Goal: Task Accomplishment & Management: Manage account settings

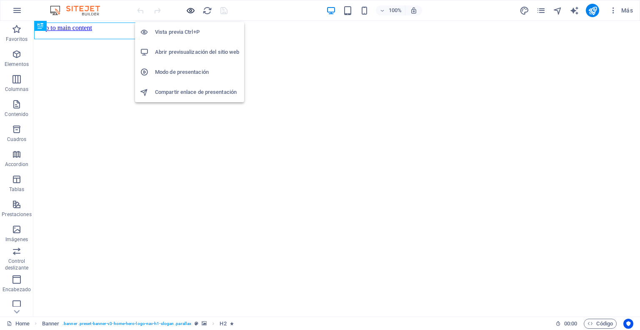
click at [189, 9] on icon "button" at bounding box center [191, 11] width 10 height 10
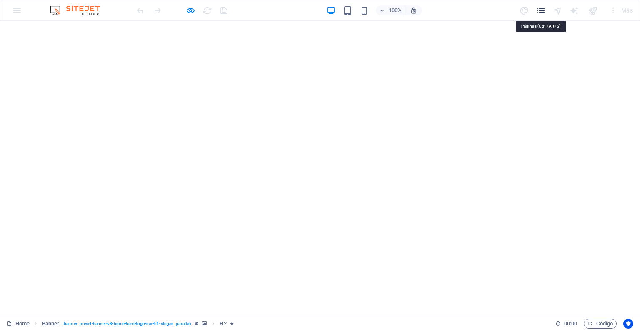
click at [540, 9] on icon "pages" at bounding box center [541, 11] width 10 height 10
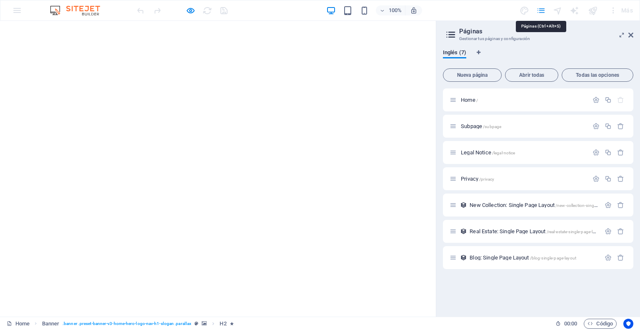
click at [540, 9] on icon "pages" at bounding box center [541, 11] width 10 height 10
click at [632, 32] on icon at bounding box center [631, 35] width 5 height 7
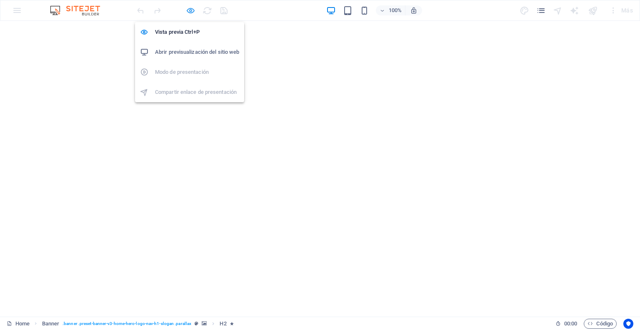
click at [188, 10] on icon "button" at bounding box center [191, 11] width 10 height 10
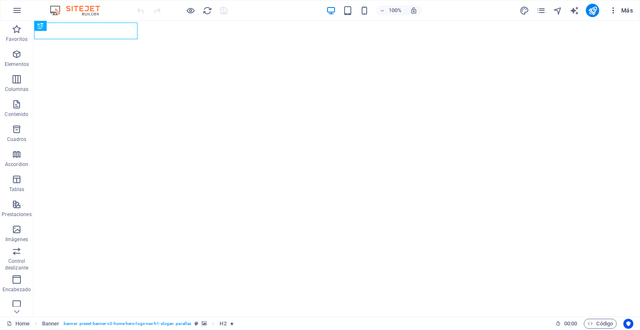
click at [614, 10] on icon "button" at bounding box center [613, 10] width 8 height 8
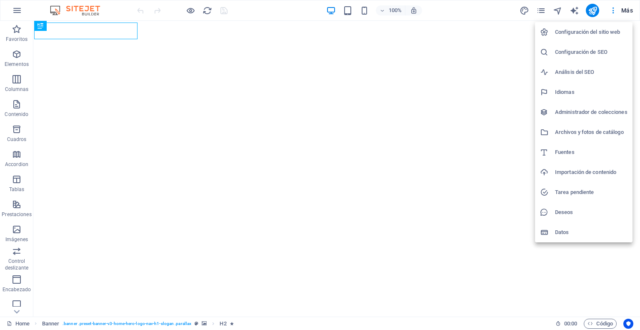
click at [590, 31] on h6 "Configuración del sitio web" at bounding box center [591, 32] width 73 height 10
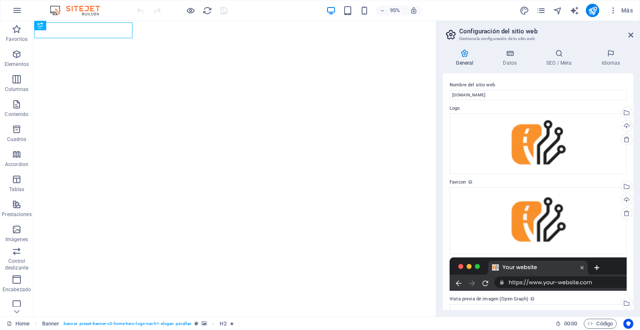
drag, startPoint x: 634, startPoint y: 116, endPoint x: 640, endPoint y: 157, distance: 41.3
click at [640, 157] on html "ekarxpress Home Favoritos Elementos Columnas Contenido Cuadros Accordion Tablas…" at bounding box center [320, 165] width 640 height 330
click at [513, 54] on icon at bounding box center [510, 53] width 40 height 8
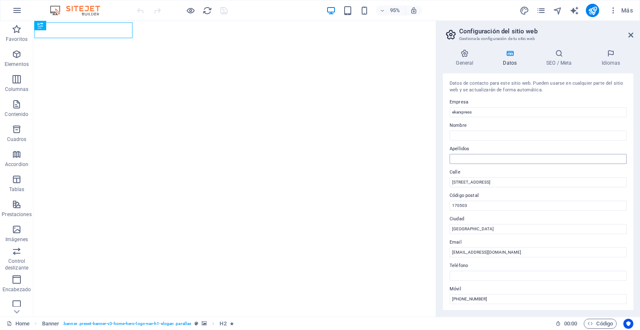
drag, startPoint x: 513, startPoint y: 54, endPoint x: 547, endPoint y: 155, distance: 107.0
click at [547, 155] on div "General Datos SEO / Meta Idiomas Nombre del sitio web ekarxpress.com Logo Arras…" at bounding box center [538, 179] width 190 height 261
click at [463, 300] on input "(593) 985598887" at bounding box center [538, 299] width 177 height 10
type input "(593)985598887"
click at [629, 33] on icon at bounding box center [631, 35] width 5 height 7
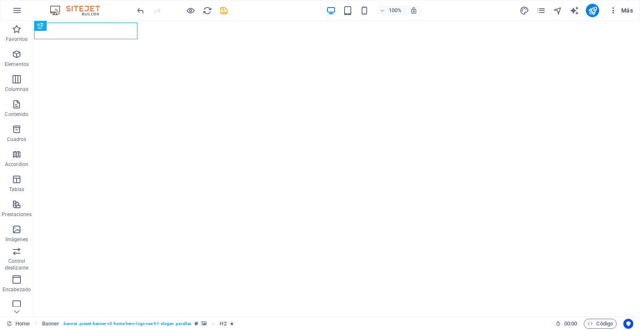
click at [624, 9] on span "Más" at bounding box center [621, 10] width 24 height 8
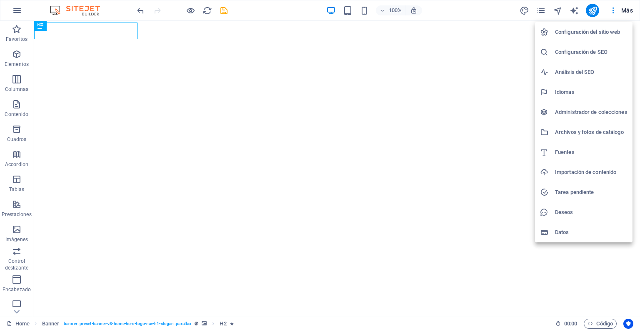
click at [565, 236] on h6 "Datos" at bounding box center [591, 232] width 73 height 10
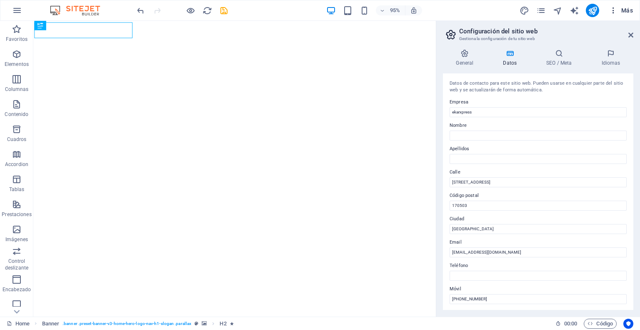
click at [626, 11] on span "Más" at bounding box center [621, 10] width 24 height 8
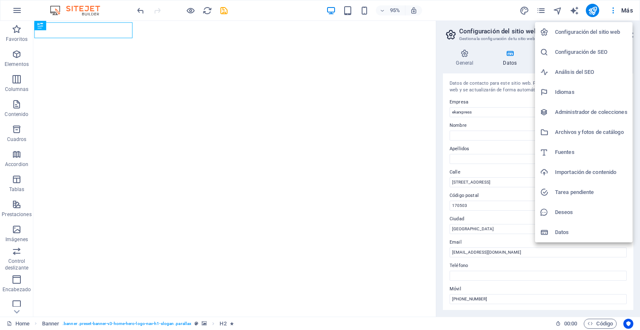
click at [573, 214] on h6 "Deseos" at bounding box center [591, 212] width 73 height 10
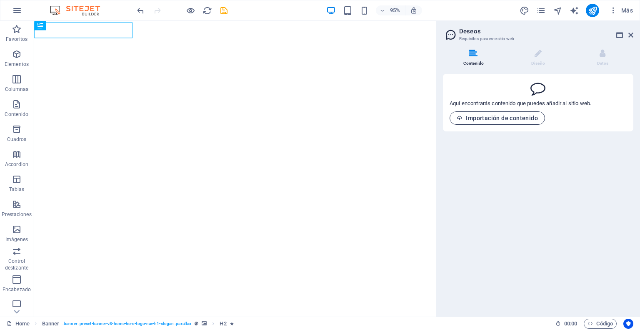
click at [459, 118] on icon "button" at bounding box center [460, 118] width 6 height 6
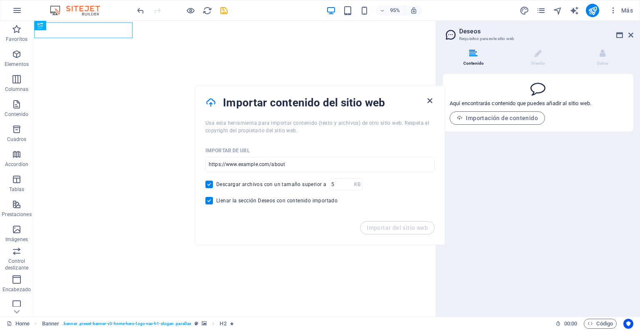
click at [427, 100] on icon "button" at bounding box center [430, 101] width 10 height 10
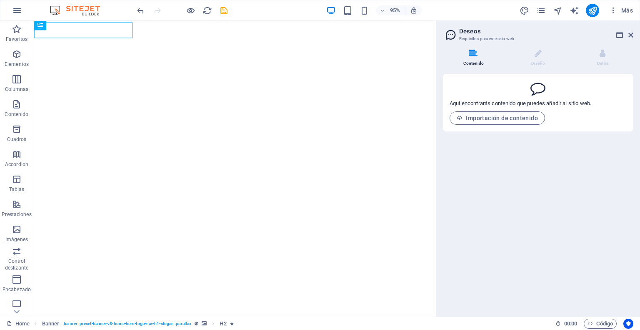
click at [627, 37] on header "Deseos Requisitos para este sitio web" at bounding box center [539, 32] width 189 height 22
click at [630, 35] on icon at bounding box center [631, 35] width 5 height 7
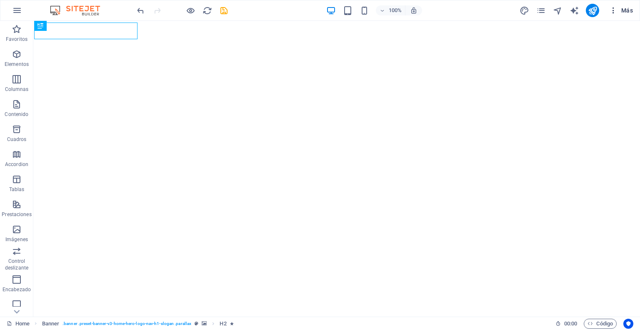
click at [627, 13] on span "Más" at bounding box center [621, 10] width 24 height 8
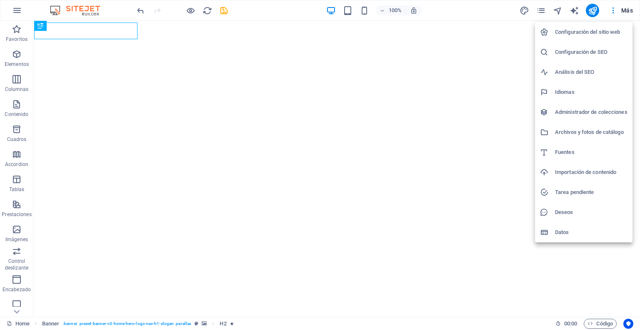
drag, startPoint x: 637, startPoint y: 49, endPoint x: 640, endPoint y: 75, distance: 26.4
click at [640, 75] on html "ekarxpress Home Favoritos Elementos Columnas Contenido Cuadros Accordion Tablas…" at bounding box center [320, 165] width 640 height 330
drag, startPoint x: 636, startPoint y: 62, endPoint x: 640, endPoint y: 91, distance: 29.0
click at [640, 91] on html "ekarxpress Home Favoritos Elementos Columnas Contenido Cuadros Accordion Tablas…" at bounding box center [320, 165] width 640 height 330
click at [555, 233] on div at bounding box center [547, 232] width 15 height 8
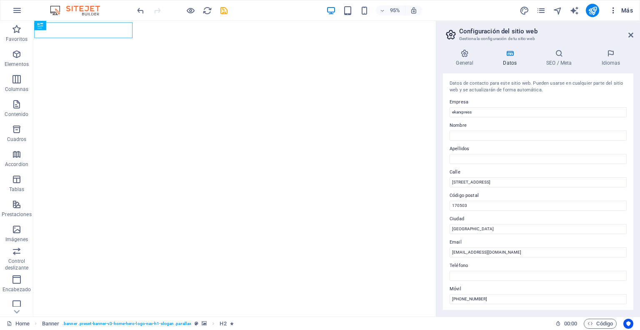
click at [625, 14] on span "Más" at bounding box center [621, 10] width 24 height 8
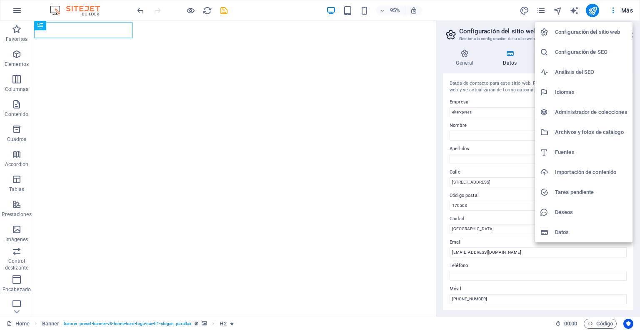
click at [593, 131] on h6 "Archivos y fotos de catálogo" at bounding box center [591, 132] width 73 height 10
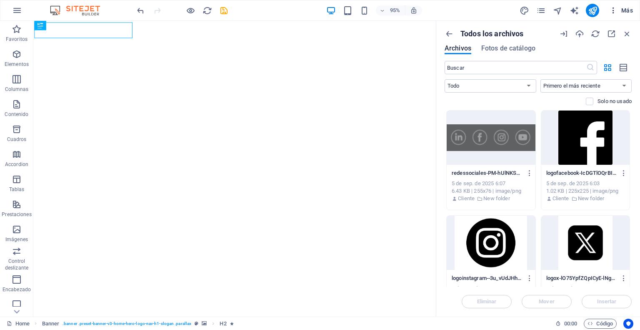
click at [623, 10] on span "Más" at bounding box center [621, 10] width 24 height 8
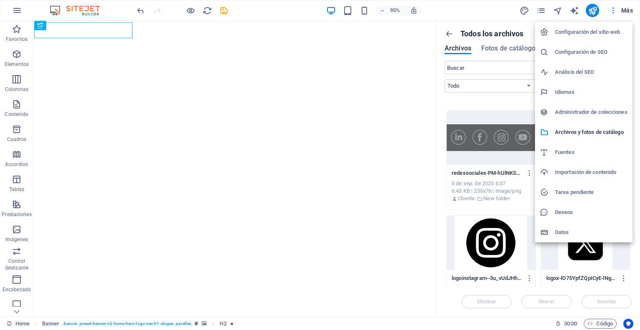
click at [581, 150] on h6 "Fuentes" at bounding box center [591, 152] width 73 height 10
select select "popularity"
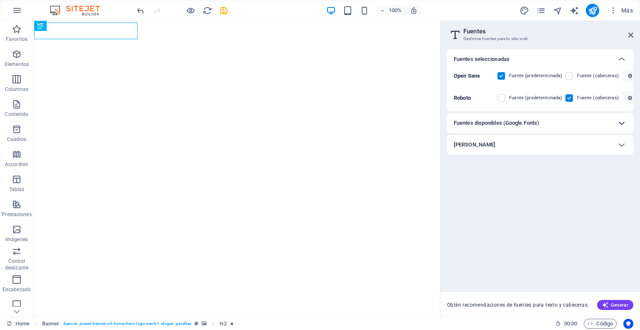
click at [623, 120] on icon at bounding box center [622, 123] width 10 height 10
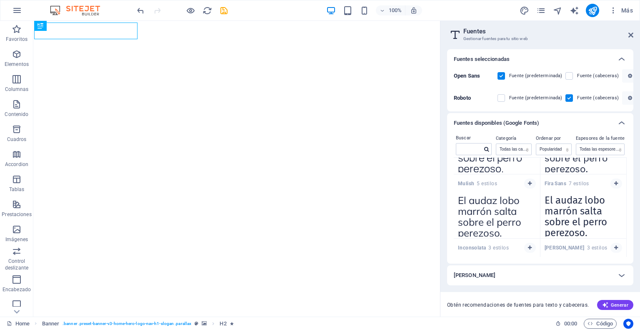
scroll to position [951, 0]
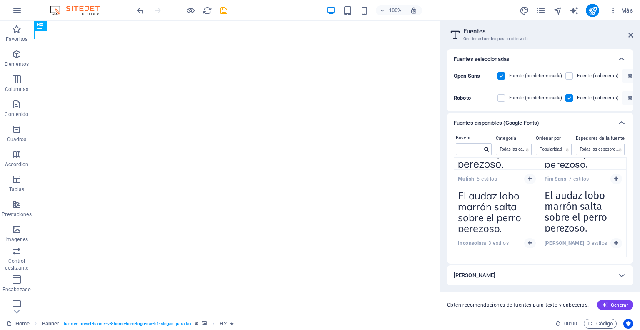
drag, startPoint x: 625, startPoint y: 240, endPoint x: 625, endPoint y: 251, distance: 11.7
click at [625, 251] on div "Barlow 3 estilos El audaz lobo marrón salta sobre el perro perezoso. Copiar tex…" at bounding box center [584, 266] width 87 height 64
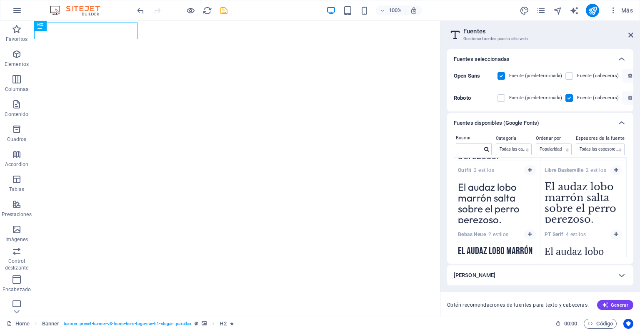
scroll to position [1173, 0]
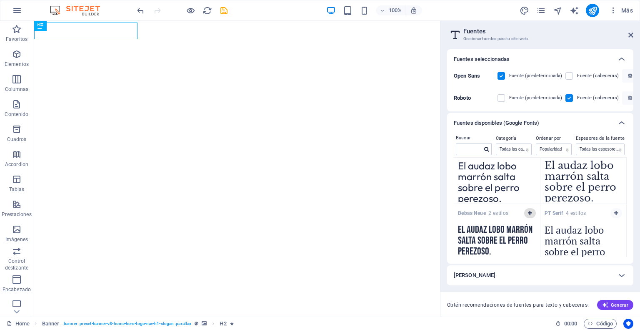
click at [529, 212] on icon "button" at bounding box center [530, 213] width 4 height 5
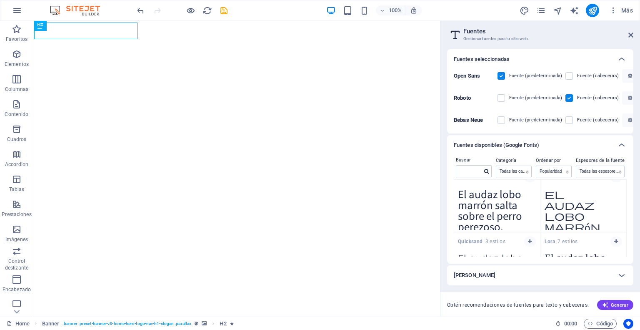
scroll to position [787, 0]
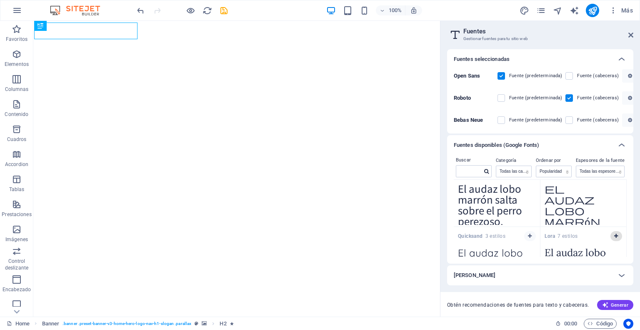
click at [616, 233] on icon "button" at bounding box center [616, 235] width 4 height 5
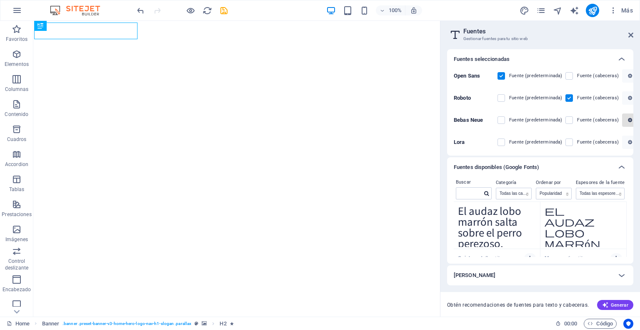
click at [628, 121] on icon "button" at bounding box center [630, 120] width 4 height 5
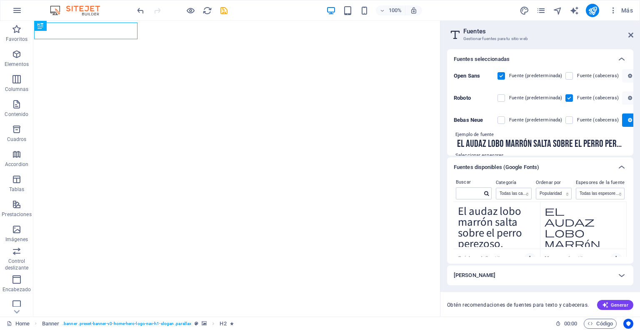
drag, startPoint x: 634, startPoint y: 113, endPoint x: 632, endPoint y: 127, distance: 13.4
click at [632, 127] on div "Fuentes seleccionadas Open Sans Fuente (predeterminada) Fuente (cabeceras) Robo…" at bounding box center [541, 180] width 200 height 274
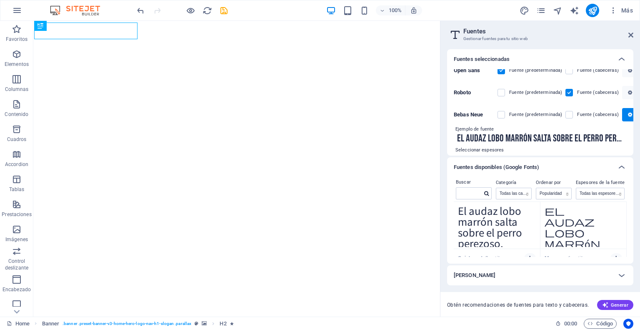
scroll to position [0, 0]
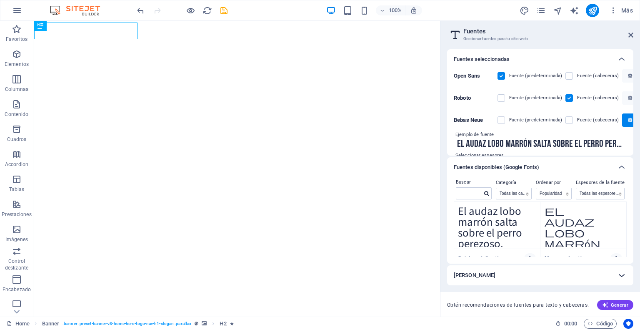
click at [624, 272] on icon at bounding box center [622, 275] width 10 height 10
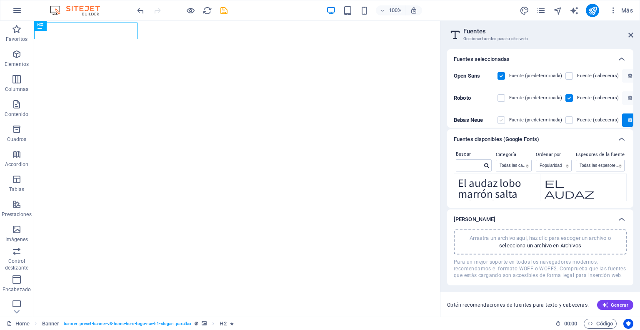
click at [504, 117] on label at bounding box center [502, 120] width 8 height 8
click at [0, 0] on Neue "checkbox" at bounding box center [0, 0] width 0 height 0
click at [504, 78] on label at bounding box center [502, 76] width 8 height 8
click at [0, 0] on Sans "checkbox" at bounding box center [0, 0] width 0 height 0
click at [630, 37] on icon at bounding box center [631, 35] width 5 height 7
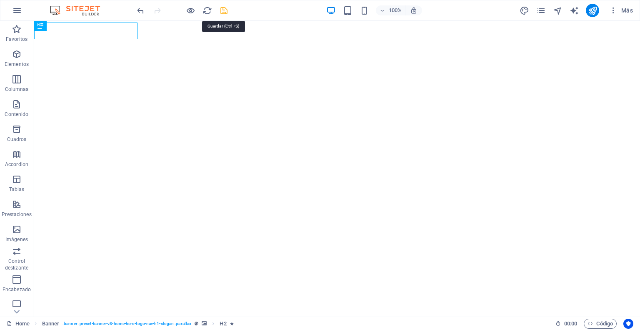
click at [222, 12] on icon "save" at bounding box center [224, 11] width 10 height 10
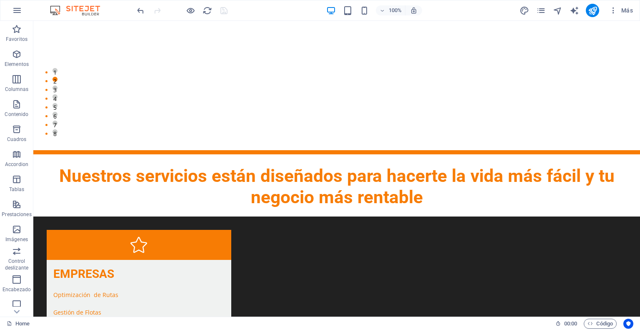
scroll to position [799, 0]
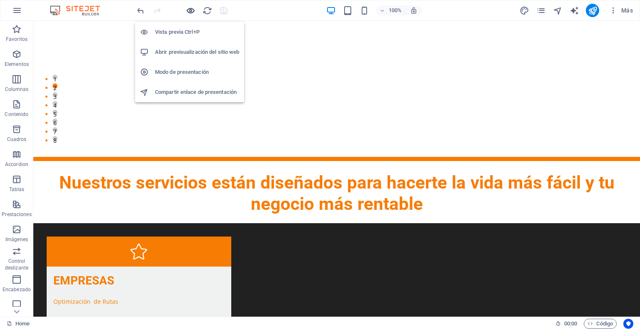
click at [193, 10] on icon "button" at bounding box center [191, 11] width 10 height 10
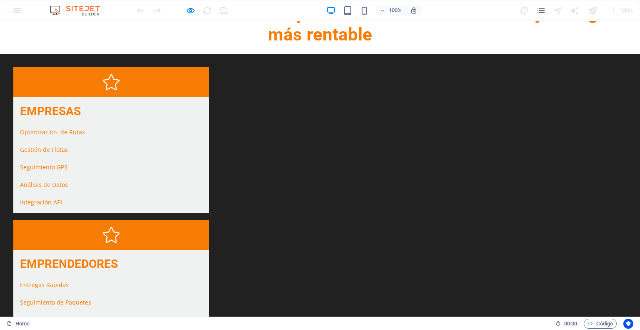
scroll to position [972, 0]
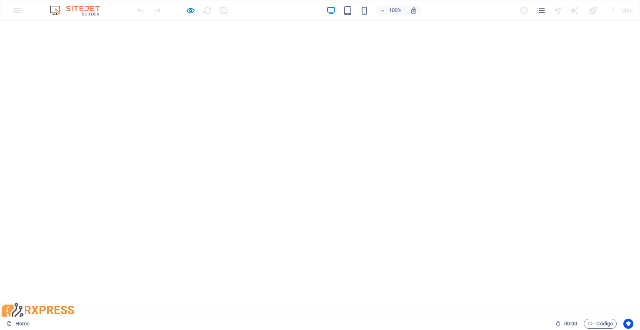
scroll to position [0, 0]
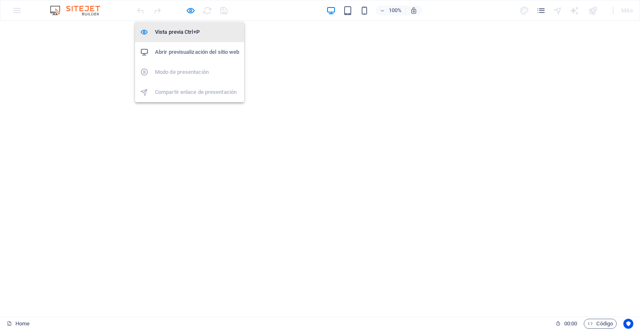
click at [190, 33] on h6 "Vista previa Ctrl+P" at bounding box center [197, 32] width 84 height 10
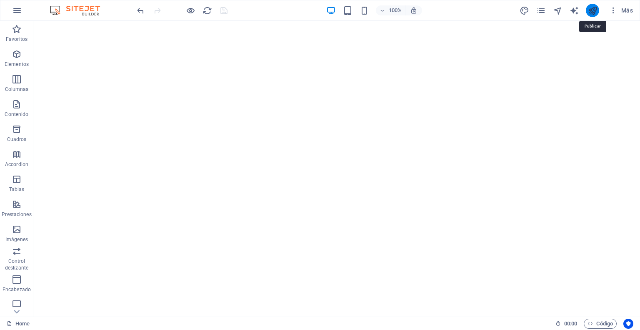
click at [591, 6] on icon "publish" at bounding box center [593, 11] width 10 height 10
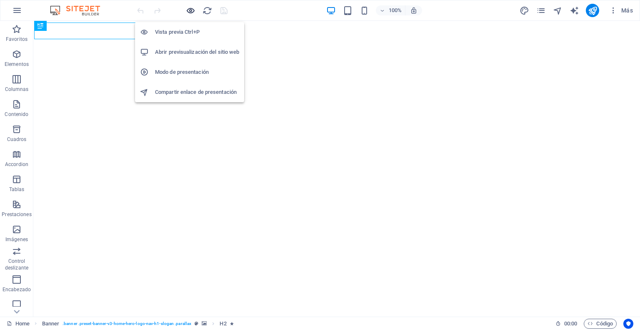
click at [190, 10] on icon "button" at bounding box center [191, 11] width 10 height 10
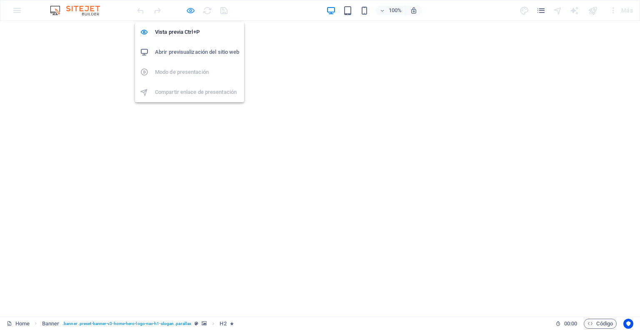
click at [190, 9] on icon "button" at bounding box center [191, 11] width 10 height 10
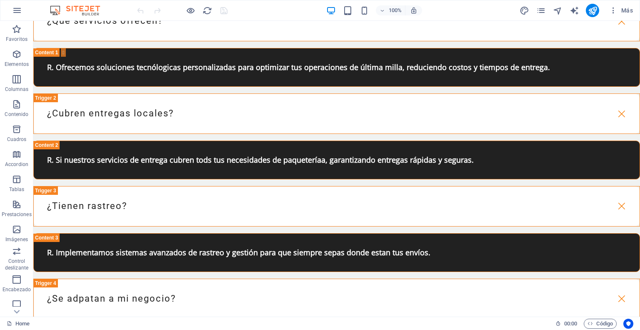
scroll to position [1527, 0]
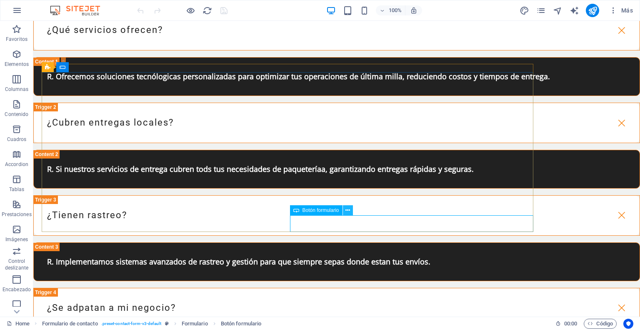
click at [346, 210] on icon at bounding box center [348, 210] width 5 height 9
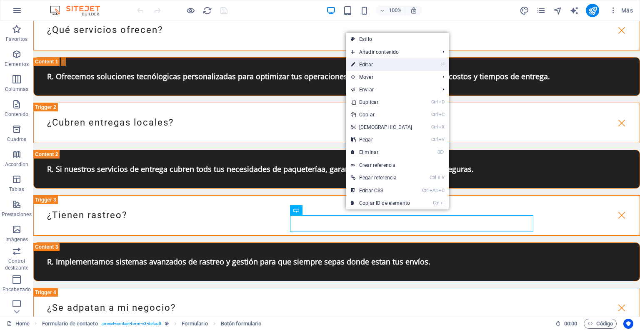
click at [368, 67] on link "⏎ Editar" at bounding box center [382, 64] width 72 height 13
select select "reset"
select select "px"
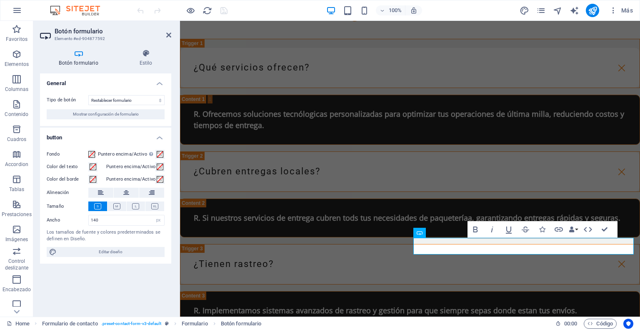
click at [89, 60] on h4 "Botón formulario" at bounding box center [80, 58] width 80 height 18
click at [145, 53] on icon at bounding box center [145, 53] width 51 height 8
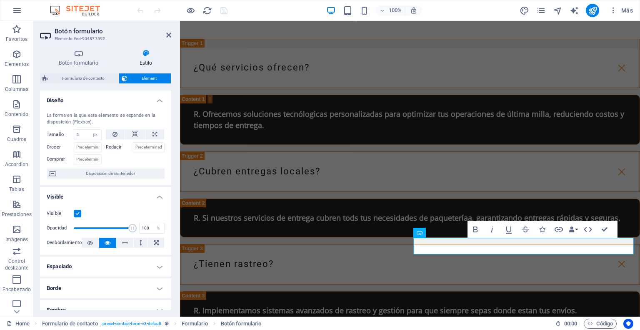
drag, startPoint x: 168, startPoint y: 116, endPoint x: 174, endPoint y: 151, distance: 35.4
click at [174, 151] on div "Botón formulario Estilo General Tipo de botón Enviar formulario Restablecer for…" at bounding box center [105, 180] width 145 height 274
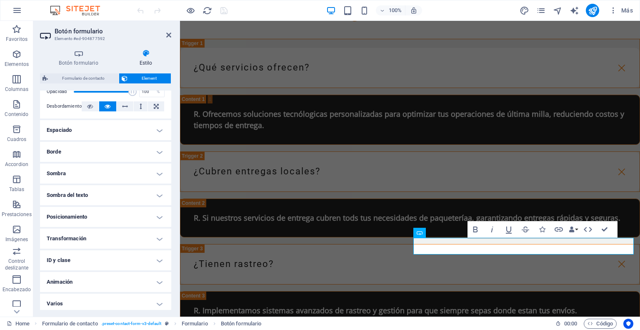
scroll to position [140, 0]
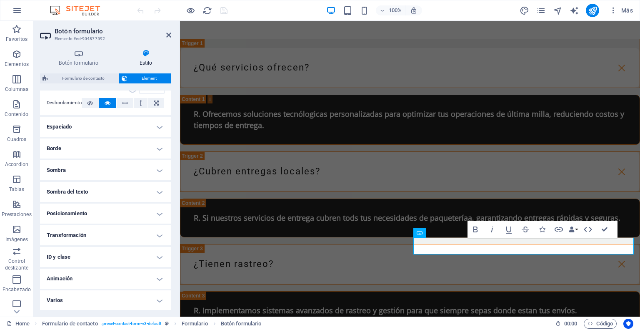
drag, startPoint x: 170, startPoint y: 150, endPoint x: 2, endPoint y: 232, distance: 187.0
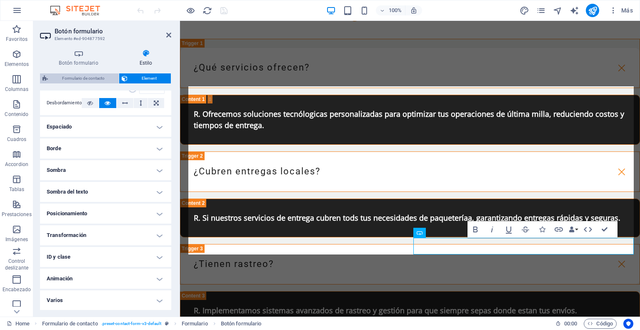
click at [80, 77] on span "Formulario de contacto" at bounding box center [83, 78] width 66 height 10
select select "rem"
select select "preset-contact-form-v3-default"
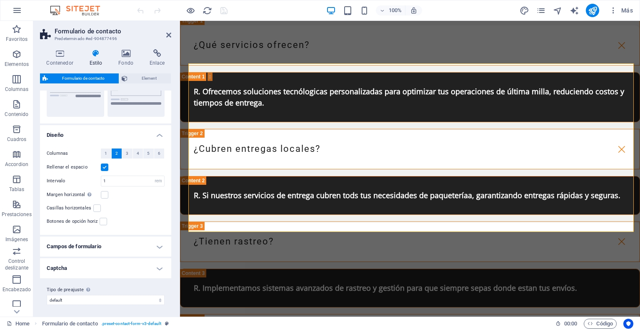
scroll to position [110, 0]
drag, startPoint x: 171, startPoint y: 120, endPoint x: 0, endPoint y: 214, distance: 194.9
click at [156, 246] on h4 "Campos de formulario" at bounding box center [105, 245] width 131 height 20
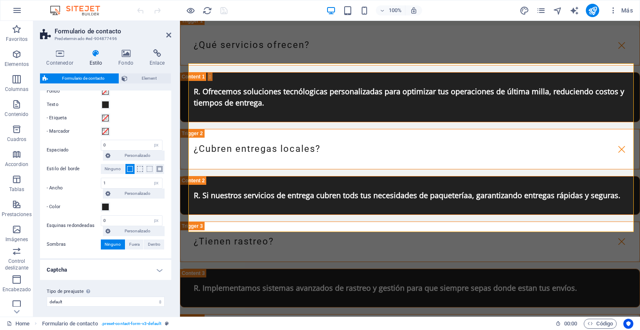
scroll to position [315, 0]
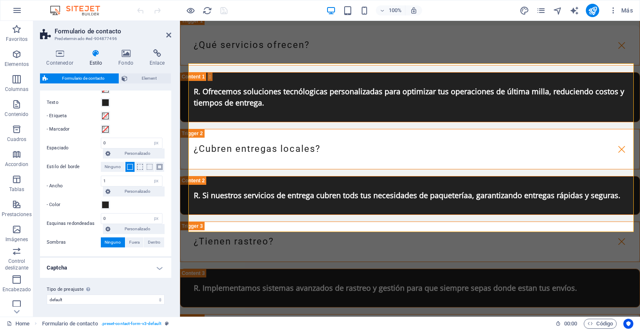
click at [155, 270] on h4 "Captcha" at bounding box center [105, 268] width 131 height 20
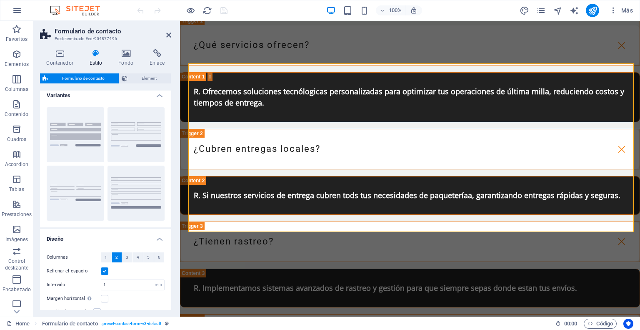
scroll to position [0, 0]
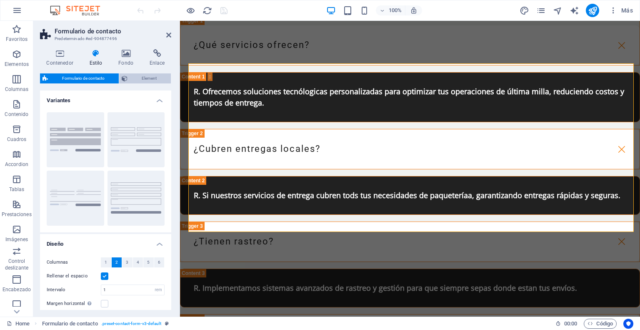
click at [135, 75] on span "Element" at bounding box center [149, 78] width 38 height 10
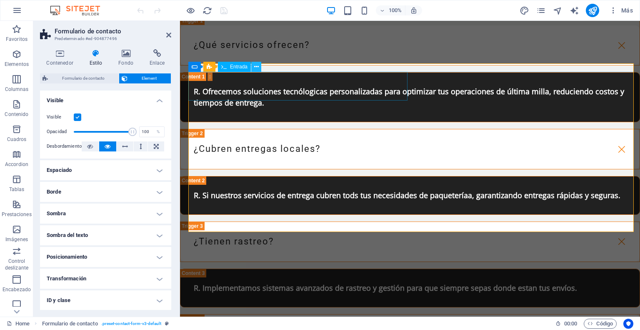
click at [258, 66] on button at bounding box center [256, 67] width 10 height 10
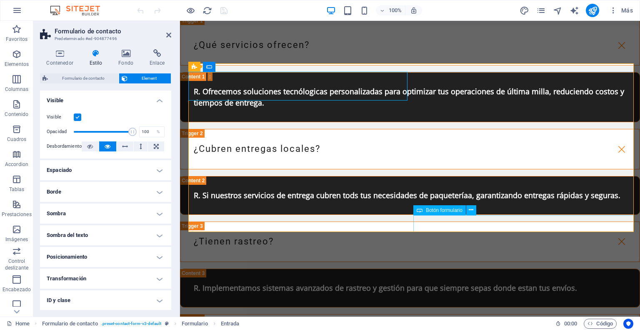
click at [442, 212] on span "Botón formulario" at bounding box center [444, 210] width 37 height 5
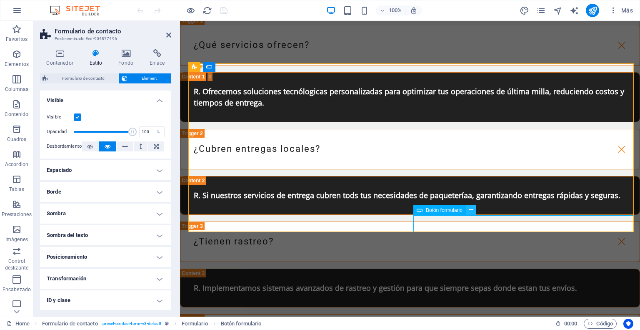
click at [475, 211] on button at bounding box center [471, 210] width 10 height 10
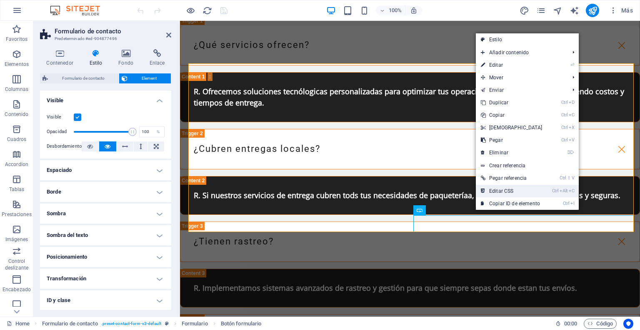
click at [496, 188] on link "Ctrl Alt C Editar CSS" at bounding box center [512, 191] width 72 height 13
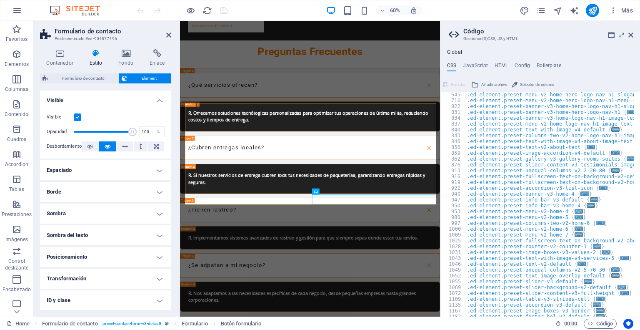
scroll to position [383, 0]
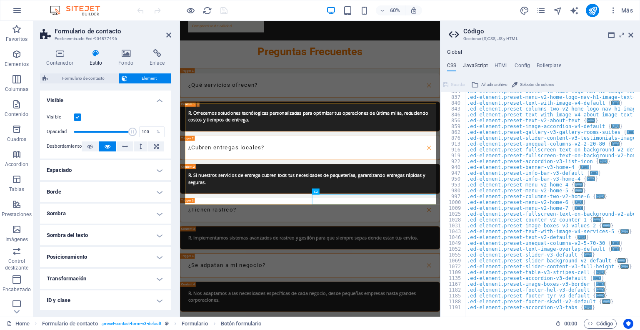
click at [477, 68] on h4 "JavaScript" at bounding box center [475, 67] width 25 height 9
type textarea "/* JS for preset "Menu V2" */"
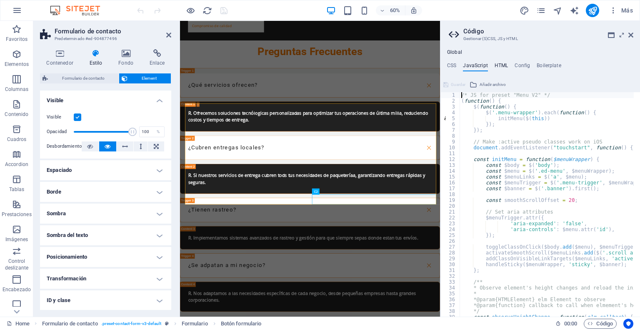
click at [499, 64] on h4 "HTML" at bounding box center [502, 67] width 14 height 9
type textarea "<a href="#main-content" class="wv-link-content button">Skip to main content</a>"
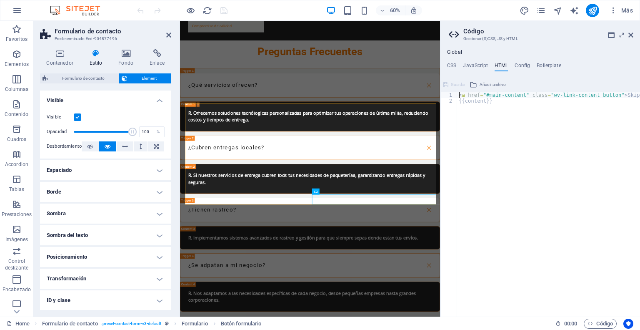
scroll to position [0, 0]
click at [519, 64] on h4 "Config" at bounding box center [522, 67] width 15 height 9
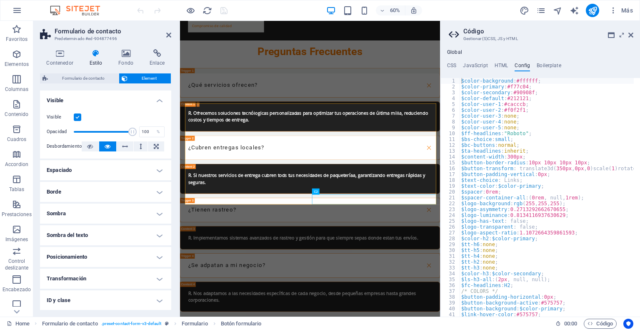
drag, startPoint x: 640, startPoint y: 93, endPoint x: 640, endPoint y: 115, distance: 22.1
click at [640, 115] on div at bounding box center [640, 165] width 0 height 330
drag, startPoint x: 639, startPoint y: 99, endPoint x: 640, endPoint y: 133, distance: 34.6
click at [640, 133] on div at bounding box center [640, 165] width 0 height 330
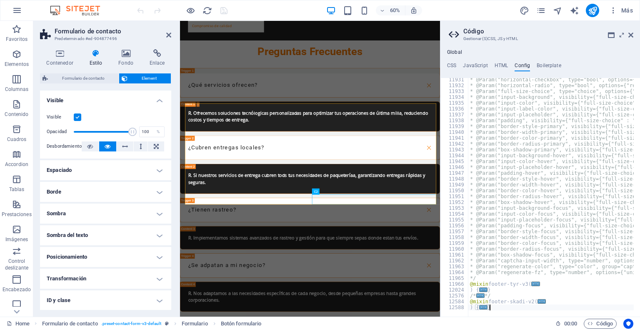
scroll to position [1588, 0]
type textarea "* @Param("input-background-focus", visibility={"full-size-choice" : "Focus"}, t…"
click at [552, 71] on h4 "Boilerplate" at bounding box center [549, 67] width 25 height 9
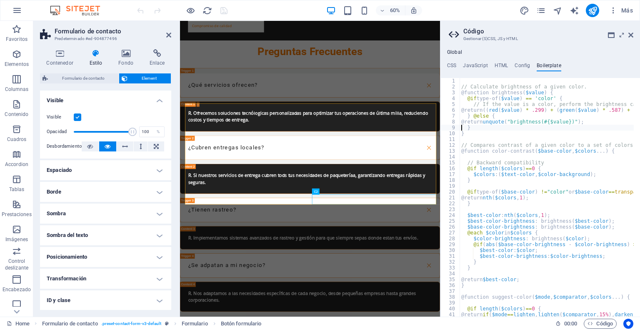
type textarea "}"
type textarea "@function color-contrast($base-color, $colors...) {"
type textarea "}"
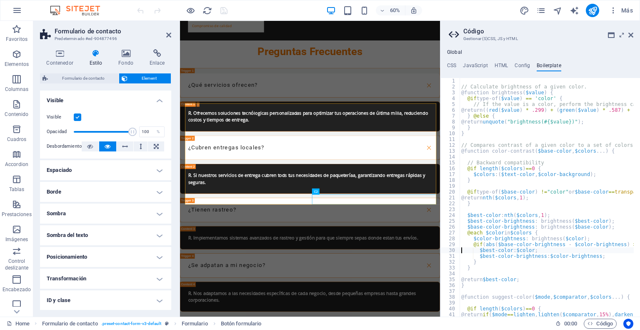
type textarea "}"
type textarea "@function suggest-color($mode, $comparator, $colors...) {"
type textarea "}"
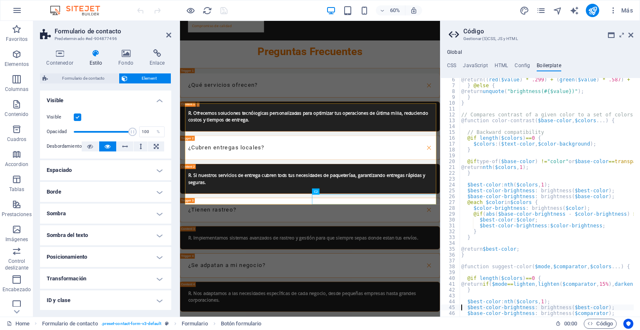
type textarea "$base-color-brightness: brightness($comparator);"
type textarea "$color-brightness: brightness($color);"
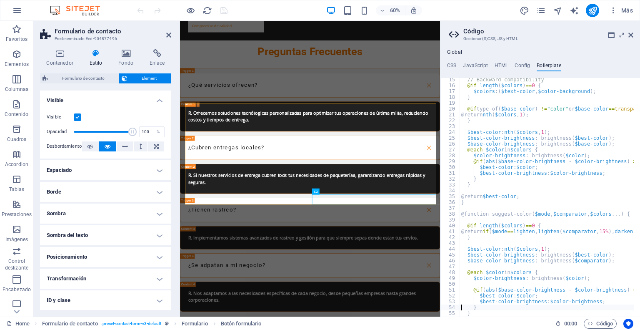
type textarea "}"
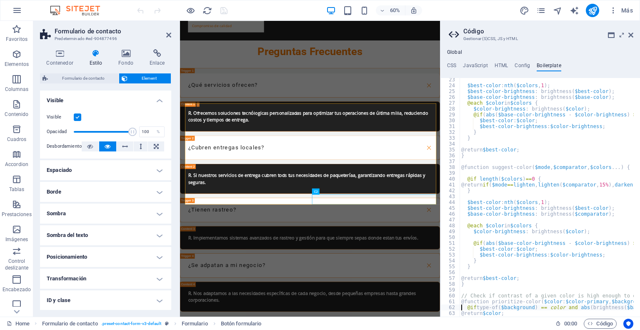
type textarea "}"
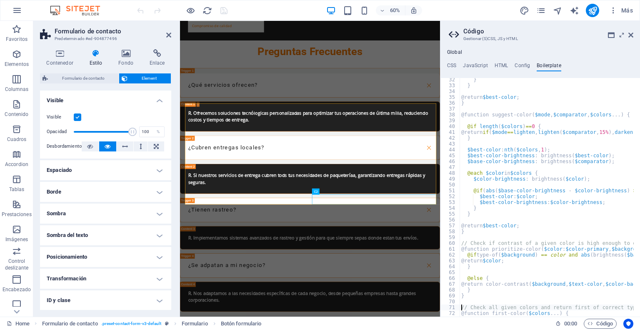
type textarea "}"
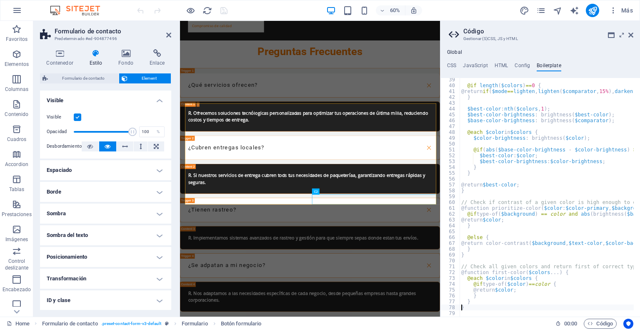
scroll to position [126, 0]
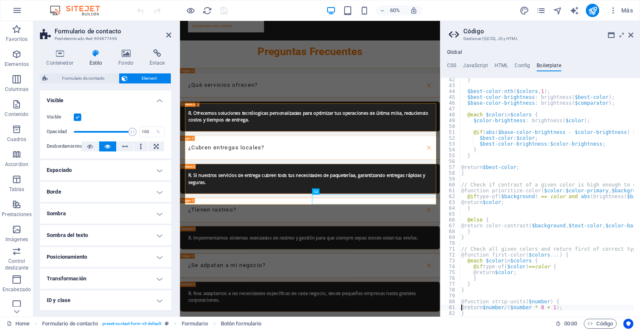
type textarea "}"
type textarea "$unit: unit($value);"
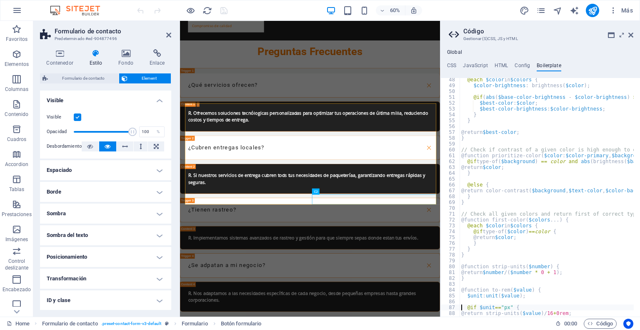
type textarea "}"
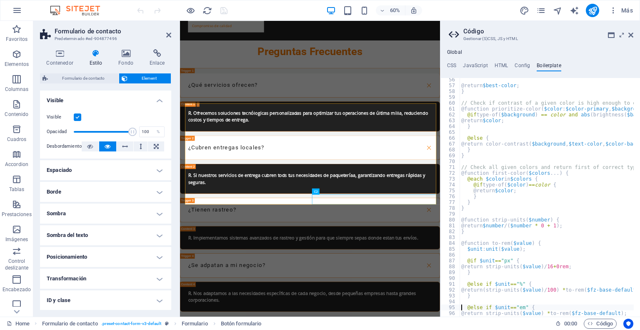
type textarea "}"
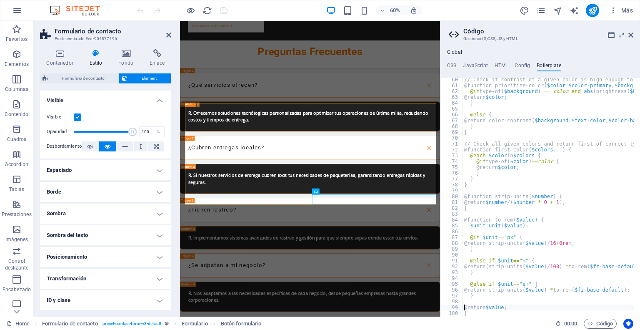
type textarea "}"
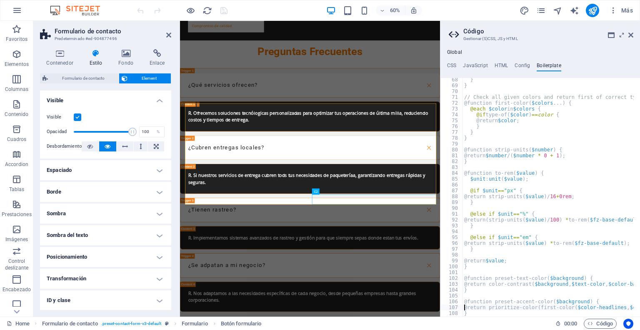
type textarea "}"
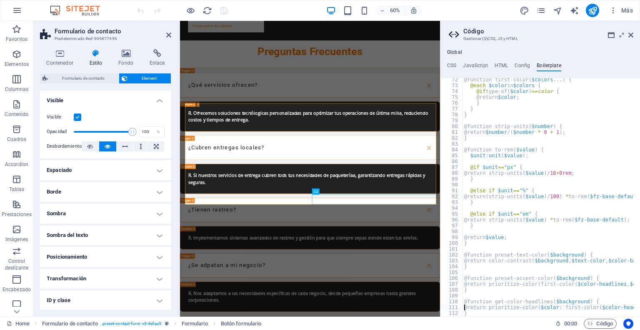
type textarea "}"
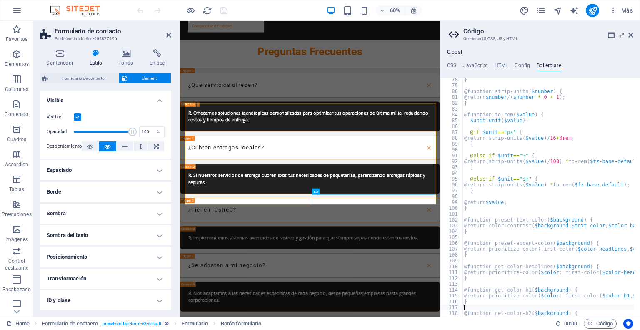
type textarea "}"
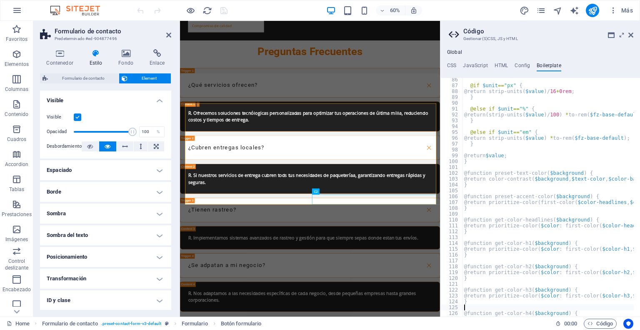
type textarea "}"
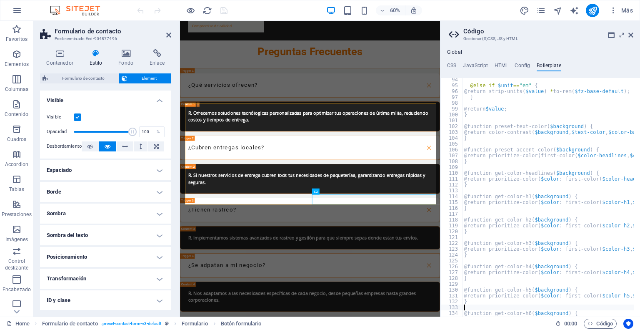
type textarea "}"
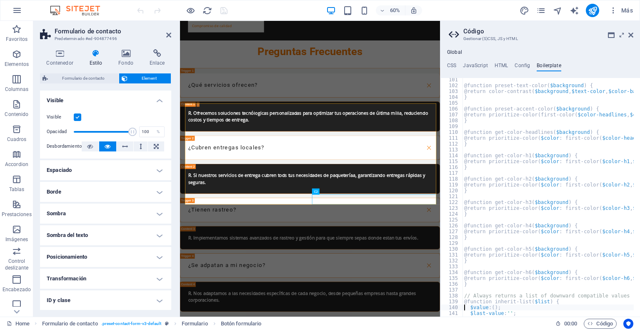
scroll to position [332, 0]
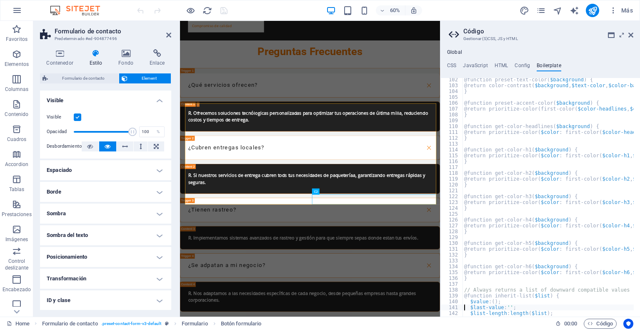
type textarea "$list-length: length($list);"
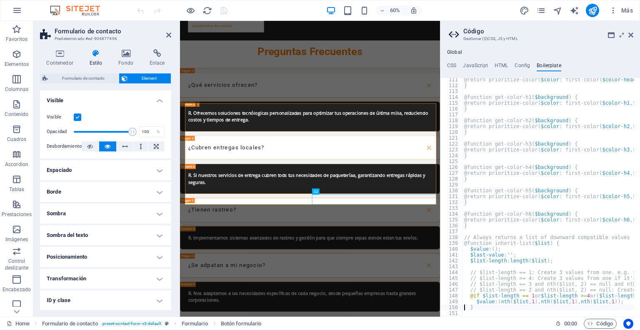
type textarea "}"
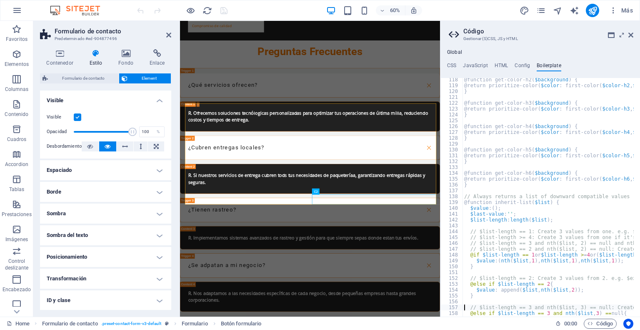
type textarea "}"
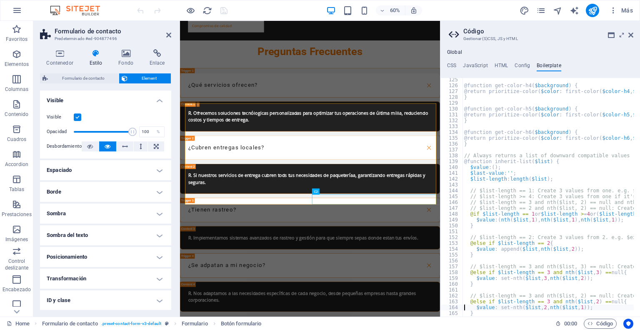
type textarea "}"
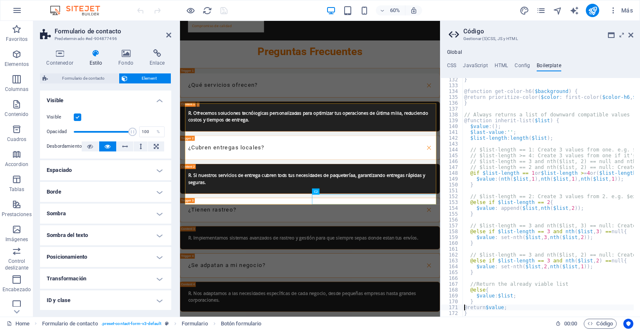
type textarea "}"
type textarea "@function extend-constructor($startrule, $list, $endrule) {"
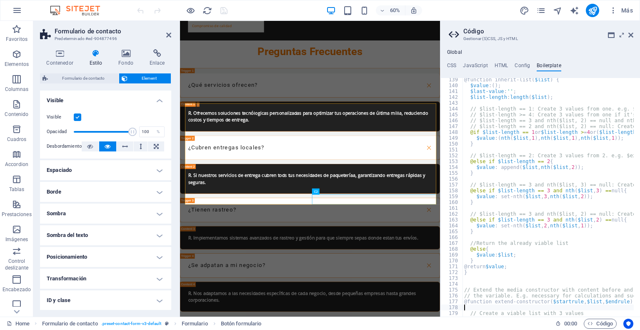
type textarea "$value: ();"
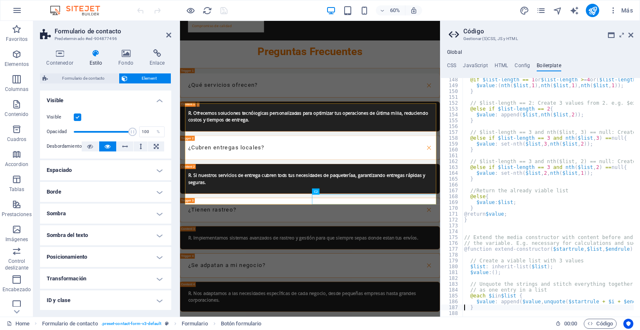
type textarea "}"
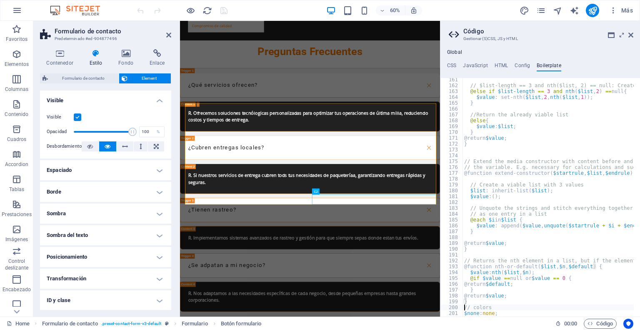
scroll to position [530, 0]
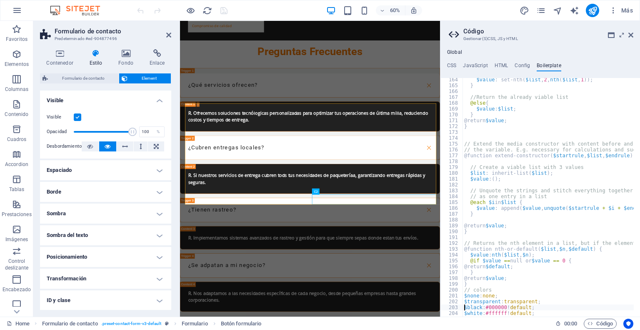
type textarea "$blue: #4e79a7 !default;"
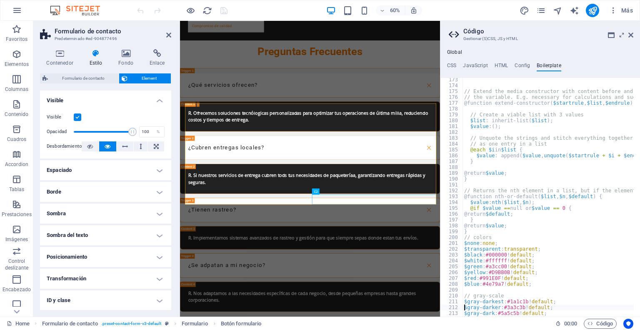
type textarea "$gray-lightest: #f0f2f1 !default;"
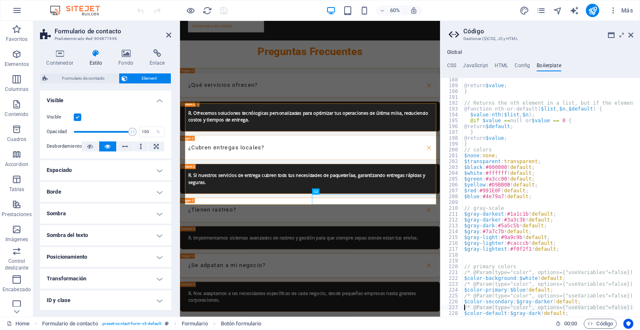
type textarea "$color-default: $gray-dark !default;"
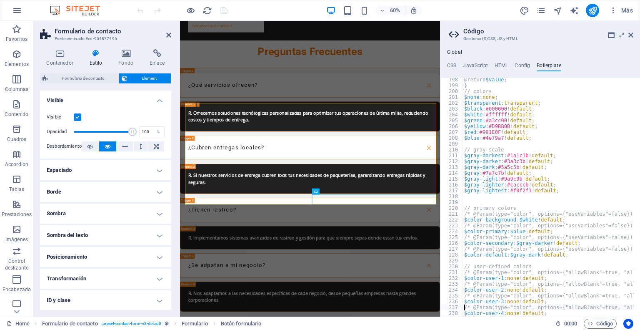
type textarea "$color-user-5: none !default;"
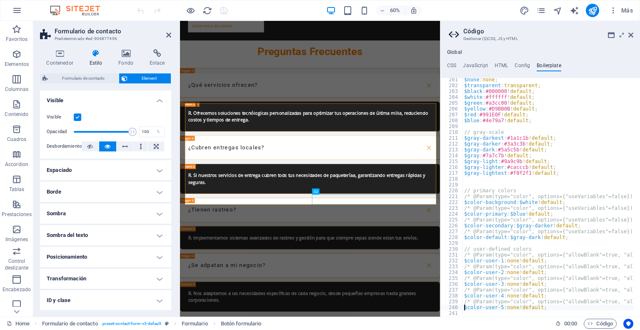
type textarea "$color-transparent: rgba(0,0,0,.0);"
type textarea "$color-success: #28a745 !default;"
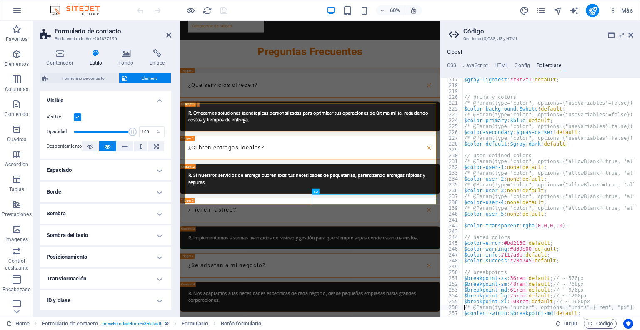
type textarea "$content-width: $breakpoint-md !default;"
type textarea "$breakpoint-lg-max: $breakpoint-lg - 1/16;"
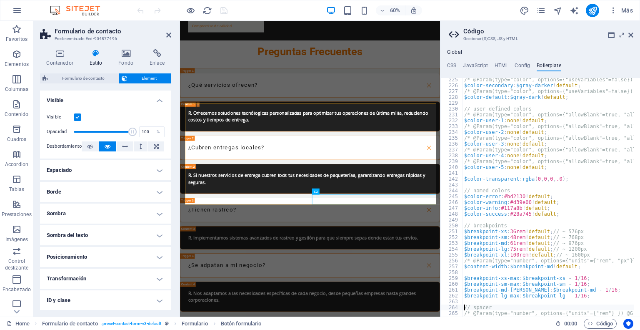
type textarea "$spacer-container-all: (5rem, null, 4rem) !default;"
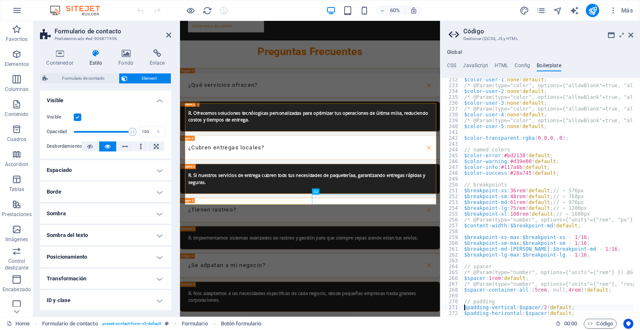
type textarea "$padding-horizontal: $spacer !default;"
type textarea "$padding-vertical-lg: $spacer/4 * 3 !default;"
type textarea "$padding-horizontal-lg: $spacer/4 * 5 !default;"
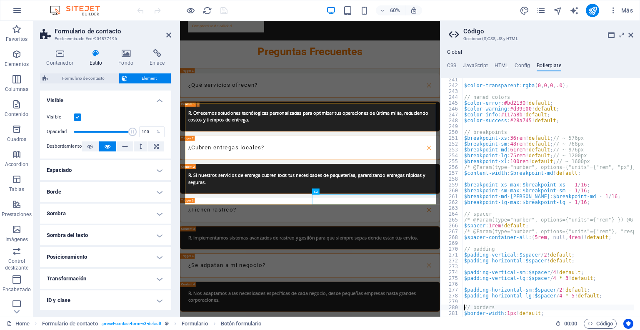
type textarea "$border-radius-lg: $spacer/2 !default;"
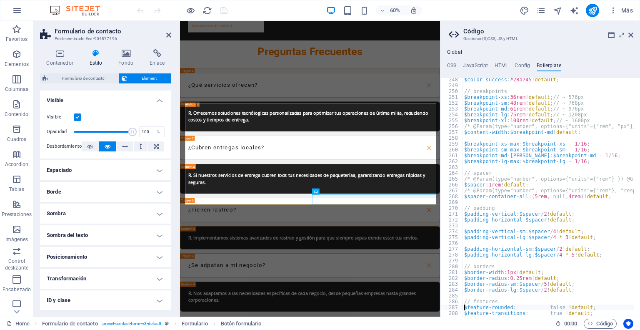
type textarea "$feature-animations: true !default;"
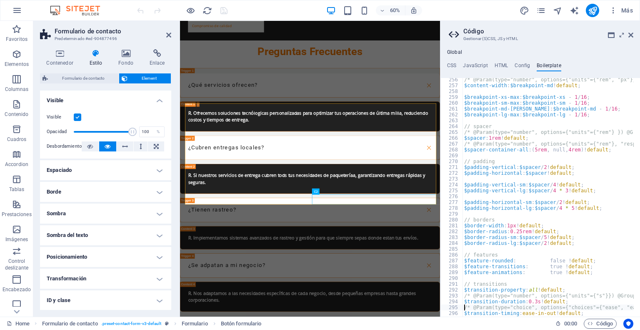
type textarea "$transition-collapse: height .35s ease !default;"
type textarea "$cursor-disabled: false !default;"
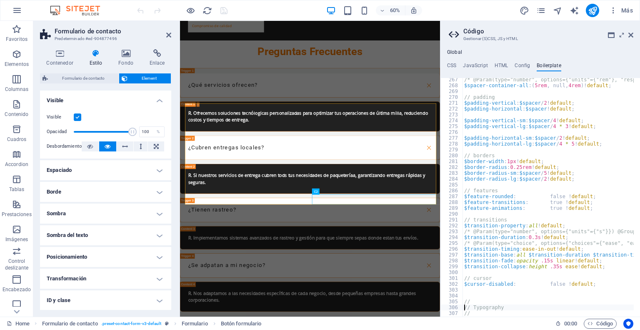
type textarea "//"
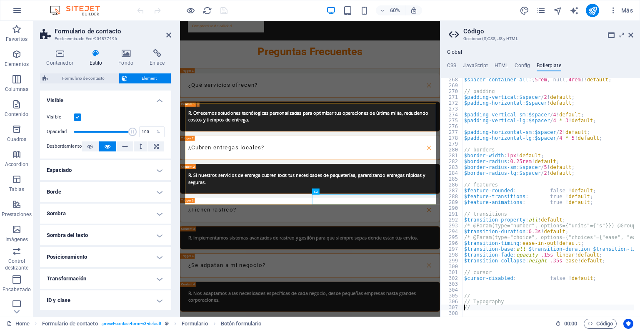
type textarea "$text-color: $color-default !default;"
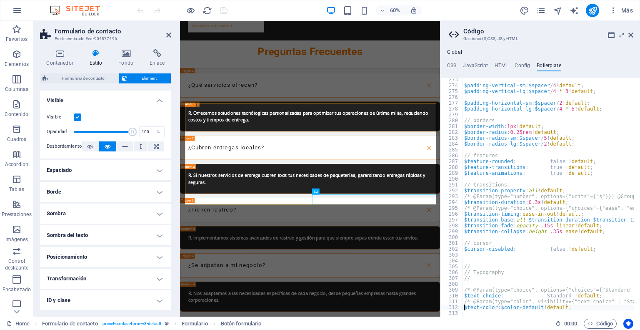
type textarea "$font-special: $font-default !default;"
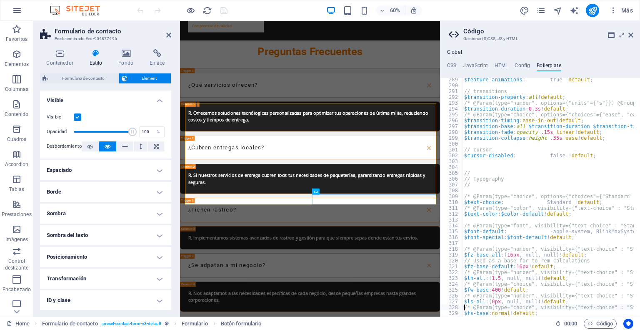
type textarea "$ta-base: inherit !default;"
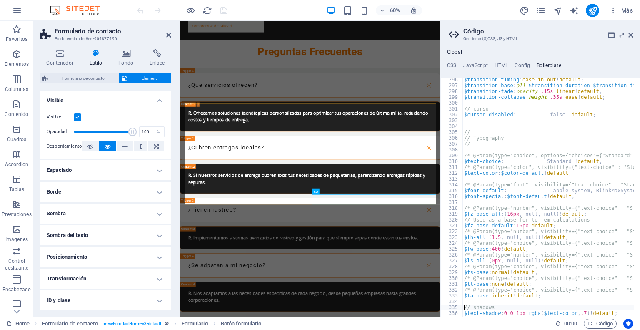
type textarea "$box-shadow: 0 0 ($spacer/2) rgba($text-color, .7) !default;"
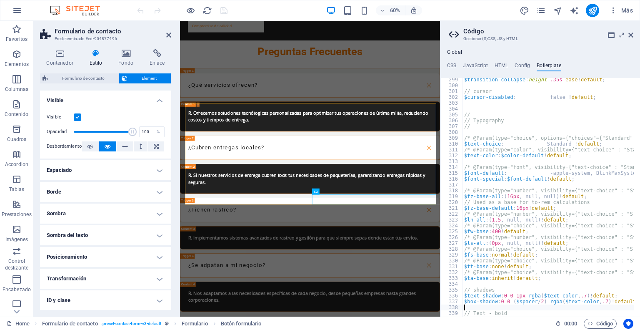
type textarea "$fw-bold: 700 !default;"
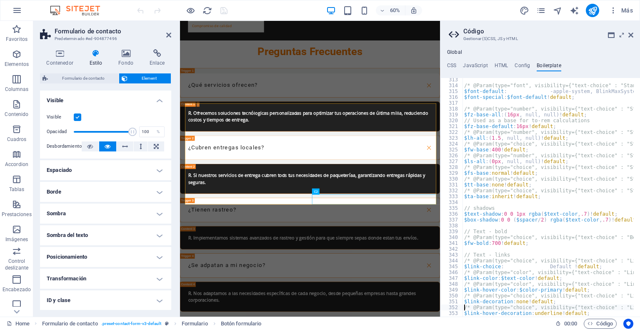
type textarea "$link-hover-decoration: underline !default;"
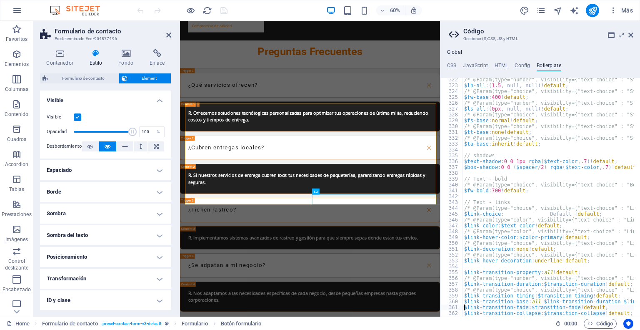
type textarea "$link-transition-collapse: $transition-collapse !default;"
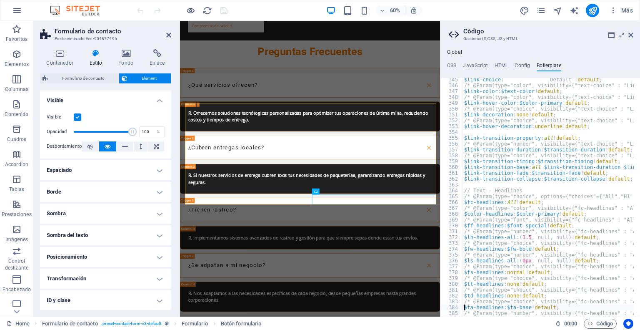
type textarea "$mb-headlines: 0 !default;"
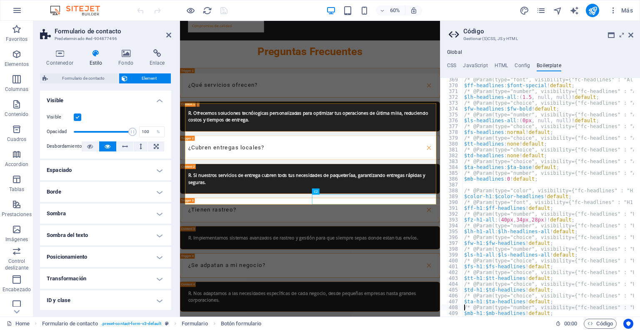
type textarea "$mb-h1: $mb-headlines !default;"
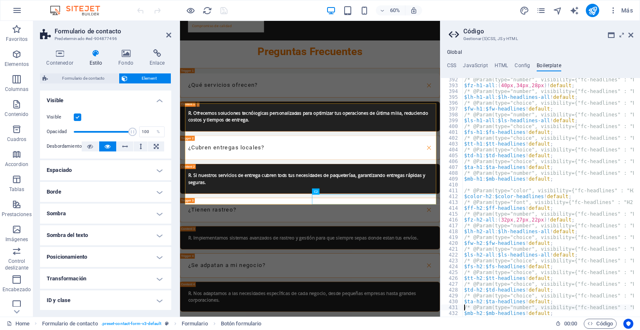
type textarea "$mb-h2: $mb-headlines !default;"
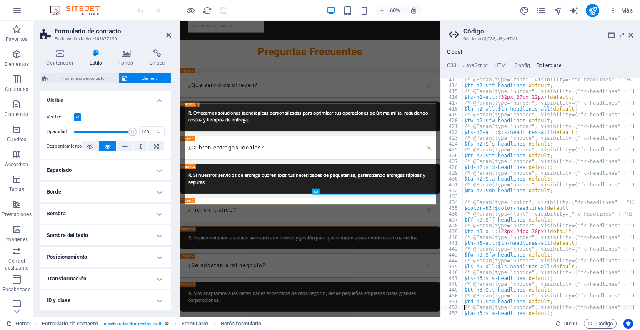
type textarea "$mb-h3: $mb-headlines !default;"
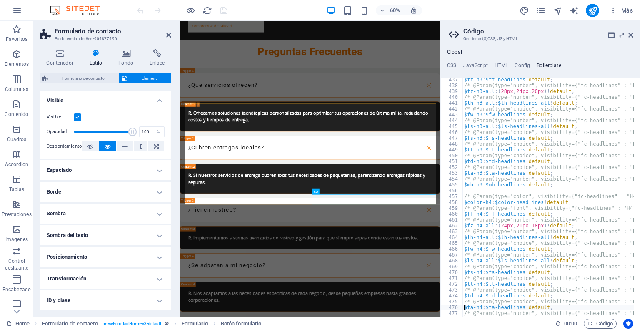
type textarea "$mb-h4: $mb-headlines !default;"
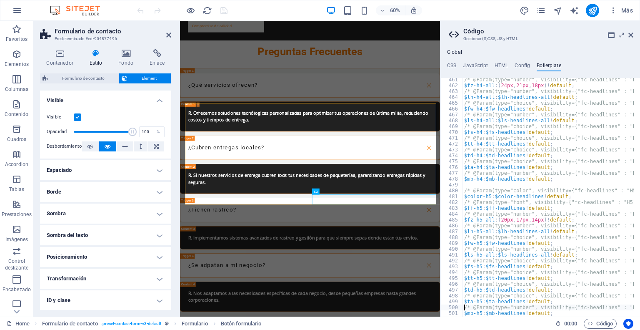
type textarea "$mb-h5: $mb-headlines !default;"
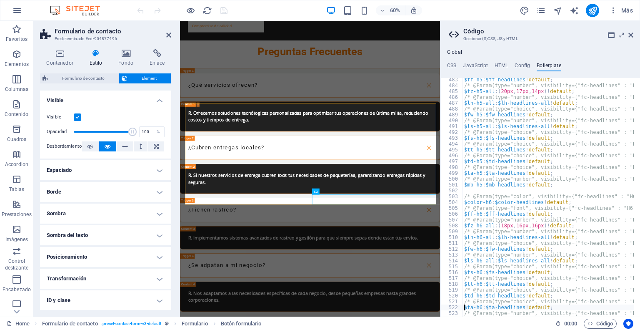
type textarea "$mb-h6: $mb-headlines !default;"
type textarea "$text-muted: $gray !default;"
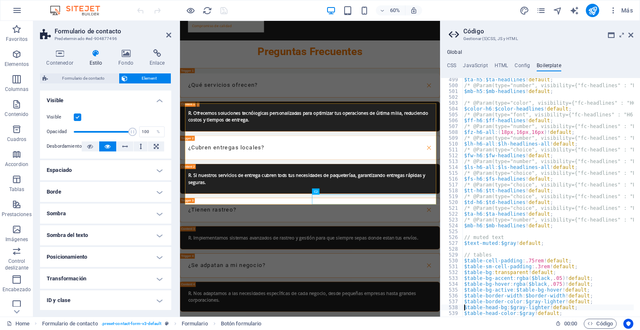
type textarea "$table-inverse-color: $color-background !default;"
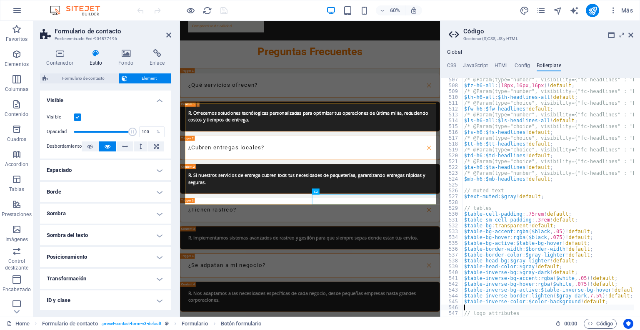
type textarea "$logo-asymmetry: 1 !default;"
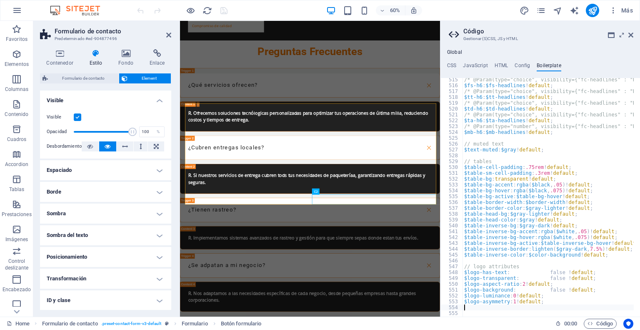
type textarea "// Buttons"
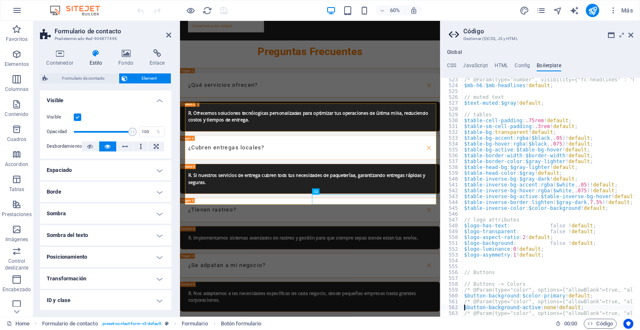
type textarea "$button-color-active: none !default;"
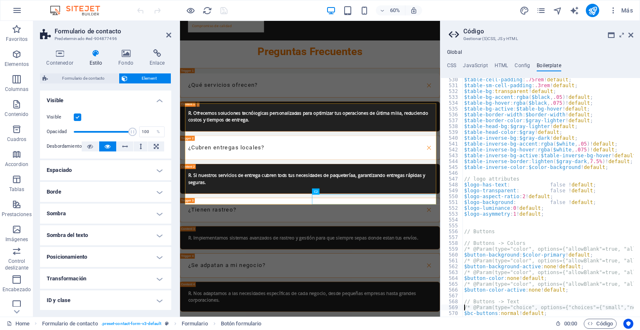
type textarea "$bc-buttons: normal !default;"
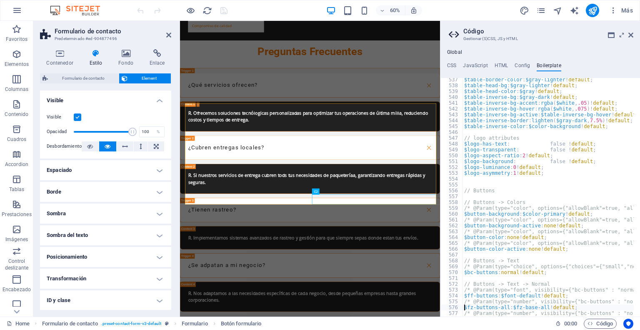
scroll to position [1779, 0]
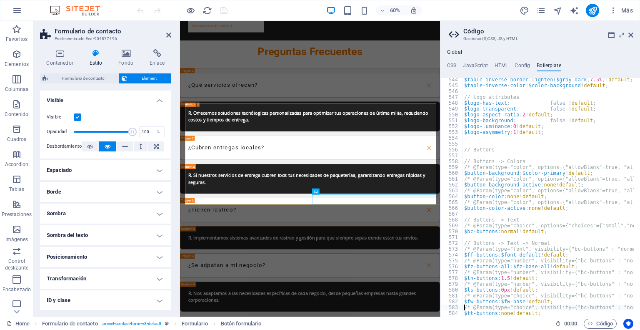
type textarea "$fs-buttons: normal !default;"
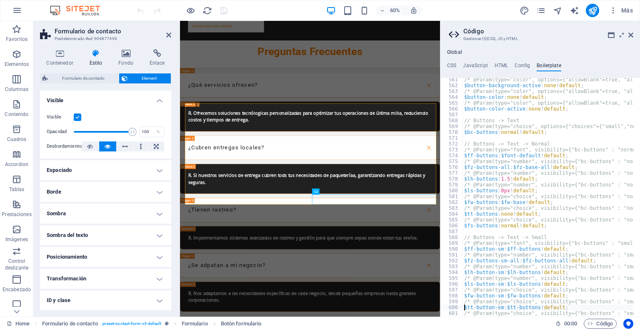
type textarea "$fs-button-sm: $fs-buttons !default;"
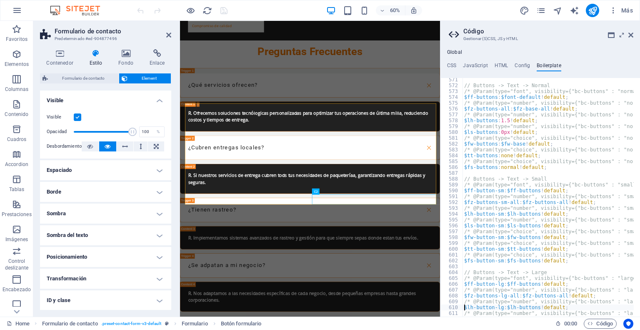
type textarea "$fs-button-lg: $fs-buttons !default;"
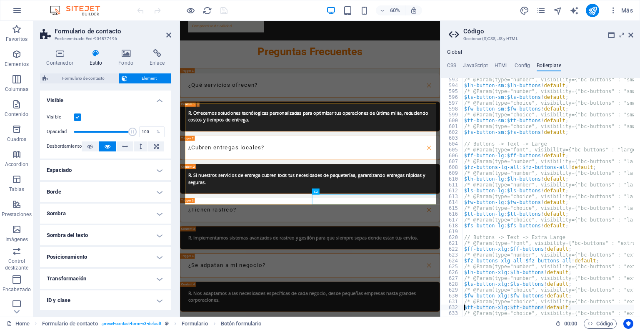
type textarea "$fs-button-xlg: $fs-buttons !default;"
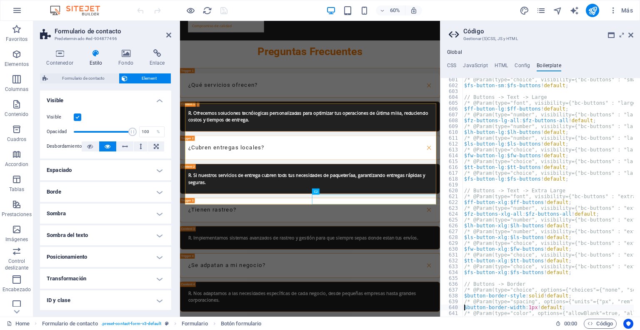
type textarea "$button-border-radius: 0px !default;"
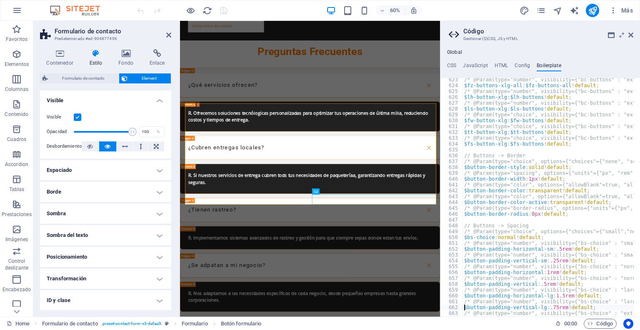
scroll to position [2063, 0]
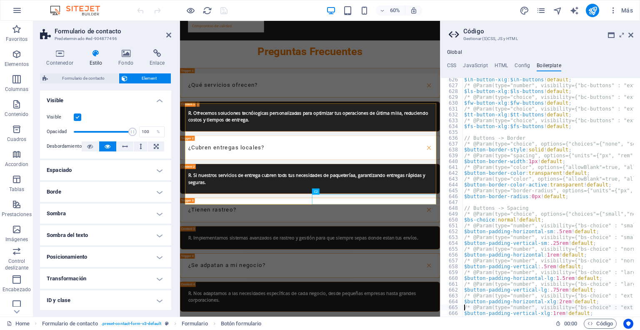
type textarea "$button-padding-vertical-xlg: 1rem !default;"
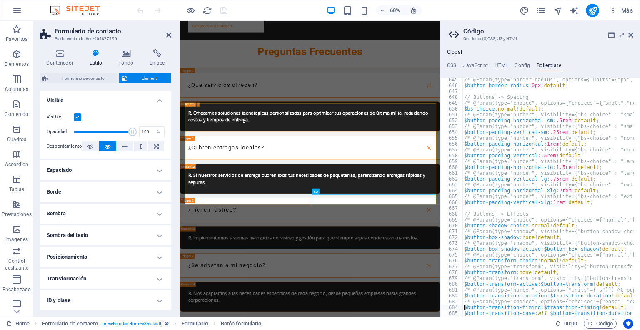
type textarea "$button-transition-base: all $button-transition-duration $button-transition-tim…"
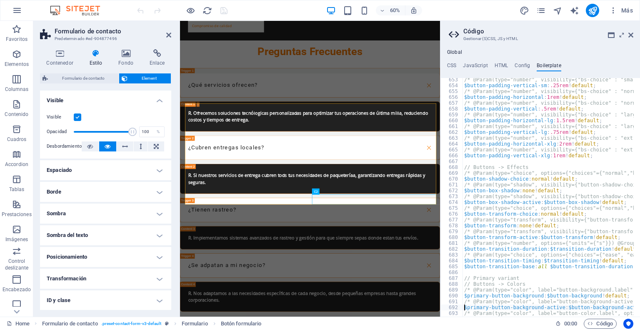
type textarea "$primary-button-color-active: $button-color-active !default;"
type textarea "$primary-bc-buttons: $bc-buttons !default;"
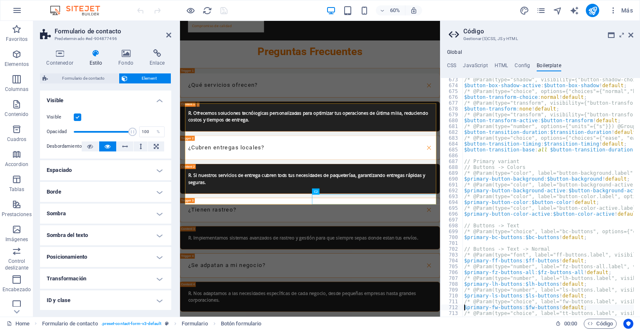
type textarea "$primary-fs-buttons: $fs-buttons !default;"
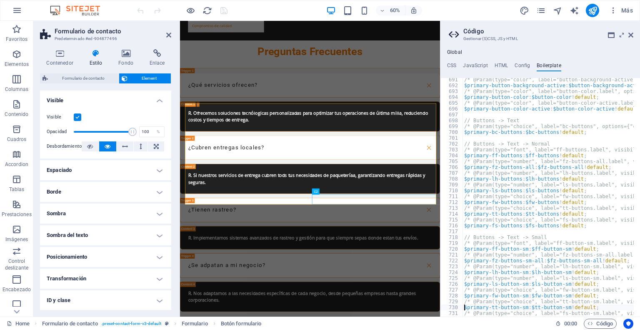
scroll to position [2286, 0]
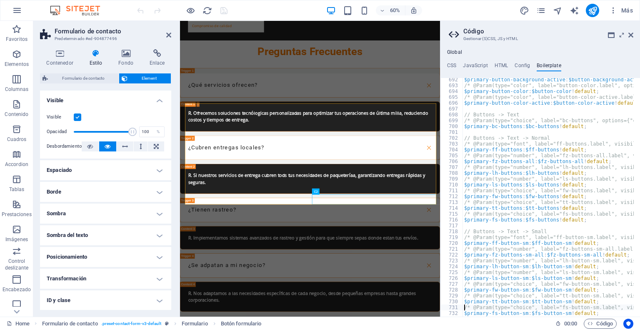
type textarea "$primary-fs-button-sm: $fs-button-sm !default;"
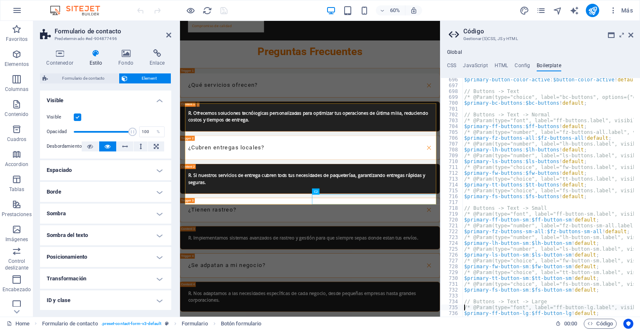
scroll to position [2305, 0]
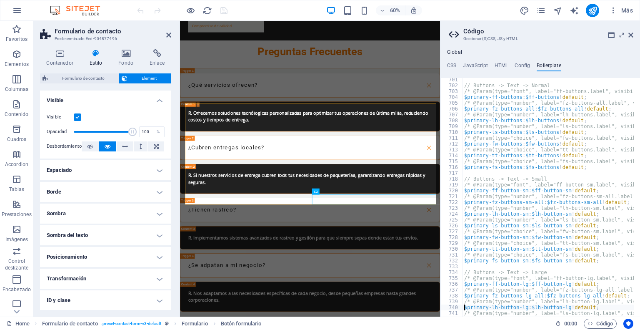
type textarea "$primary-fs-button-lg: $fs-button-lg !default;"
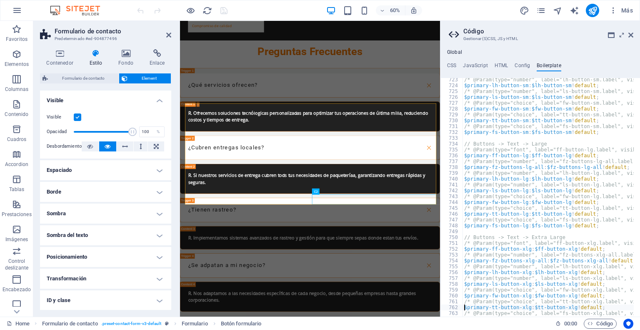
type textarea "$primary-fs-button-xlg: $fs-button-xlg !default;"
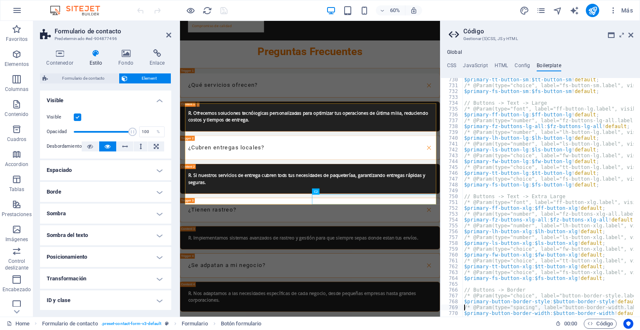
type textarea "$primary-button-border-radius: $button-border-radius !default;"
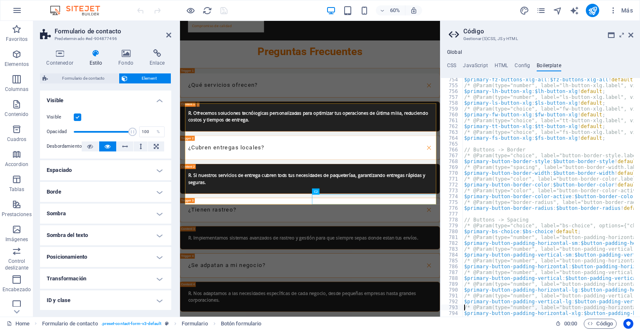
type textarea "$primary-button-padding-vertical-xlg: $button-padding-vertical-xlg !default;"
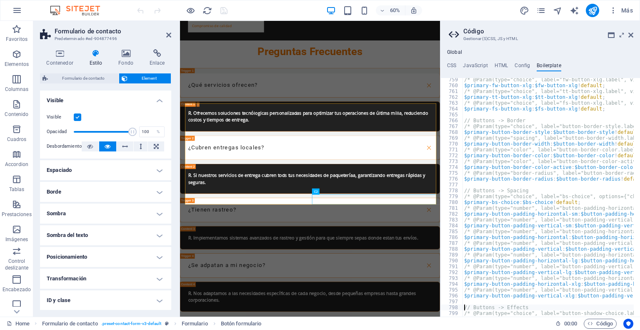
scroll to position [2511, 0]
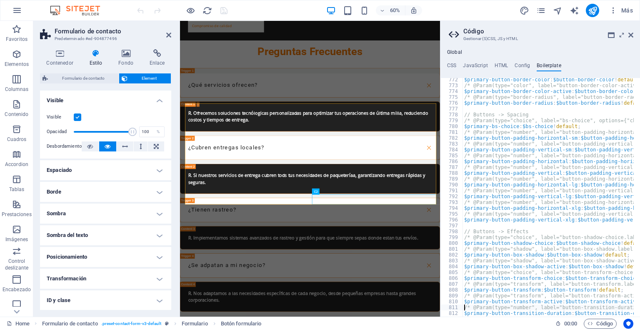
type textarea "$primary-button-transition-base: all $button-transition-duration $button-transi…"
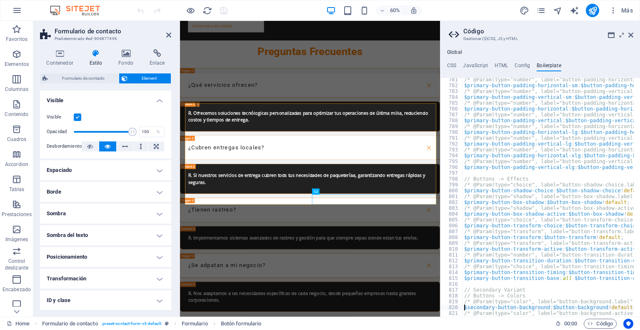
type textarea "$secondary-button-color-active: $button-color-active !default;"
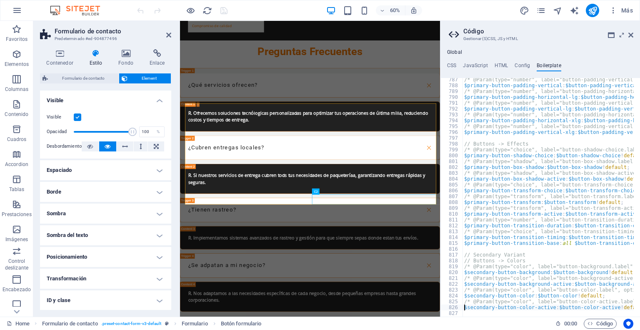
type textarea "$secondary-bc-buttons: $bc-buttons !default;"
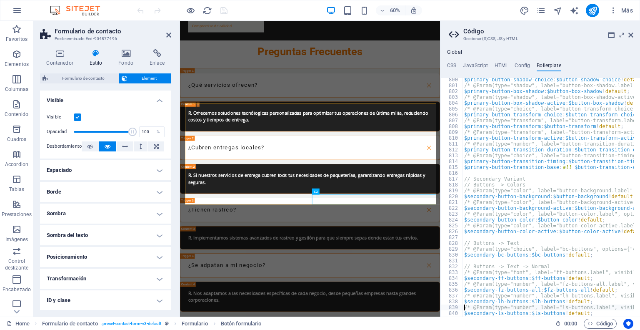
scroll to position [2653, 0]
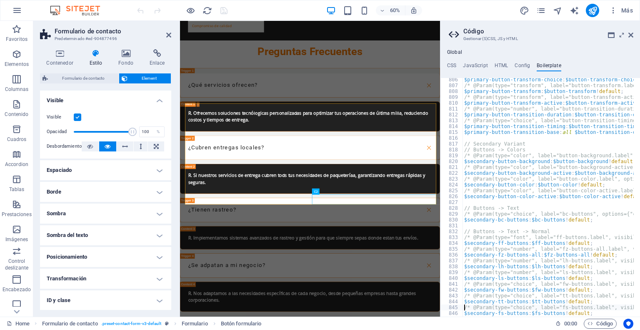
type textarea "$secondary-fs-buttons: $fs-buttons !default;"
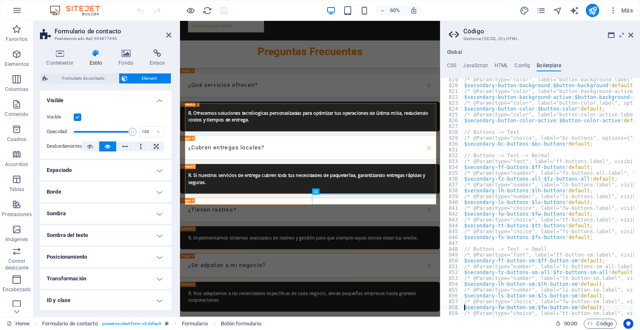
type textarea "$secondary-fs-button-sm: $fs-button-sm !default;"
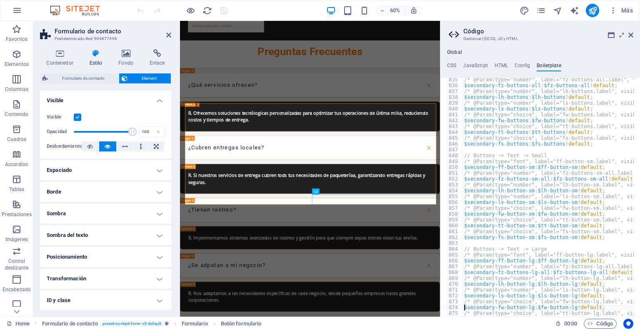
type textarea "$secondary-fs-button-lg: $fs-button-lg !default;"
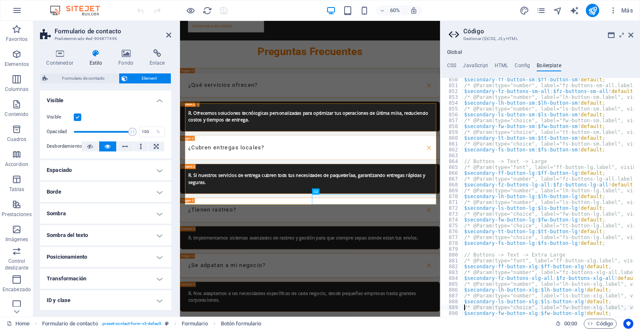
type textarea "/* @Param(type="choice", label="tt-button-xlg.label", visibility={"secondary-bc…"
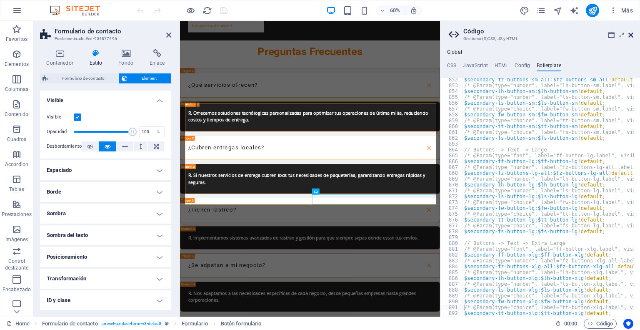
click at [629, 35] on icon at bounding box center [631, 35] width 5 height 7
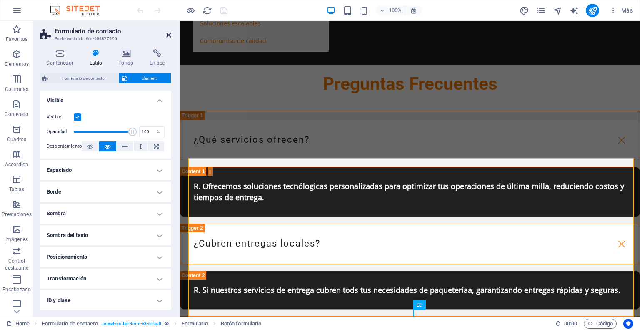
click at [170, 33] on icon at bounding box center [168, 35] width 5 height 7
